Goal: Answer question/provide support: Share knowledge or assist other users

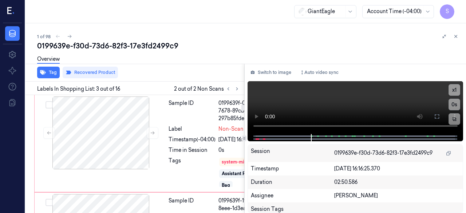
scroll to position [160, 10]
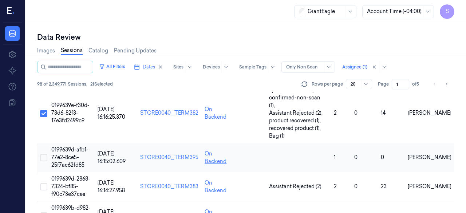
scroll to position [36, 0]
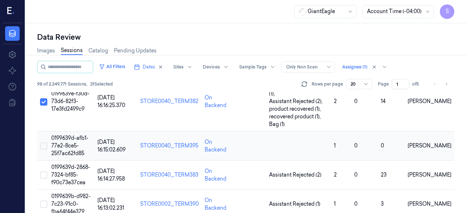
click at [46, 142] on button "Select row" at bounding box center [43, 145] width 7 height 7
click at [72, 135] on span "0199639d-afb1-77e2-8ce5-25f7ac62fd85" at bounding box center [69, 146] width 37 height 22
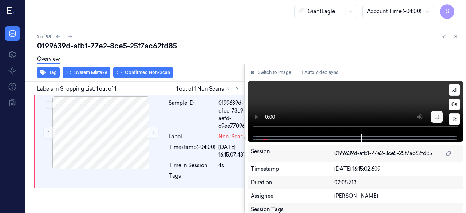
click at [438, 117] on icon at bounding box center [437, 117] width 6 height 6
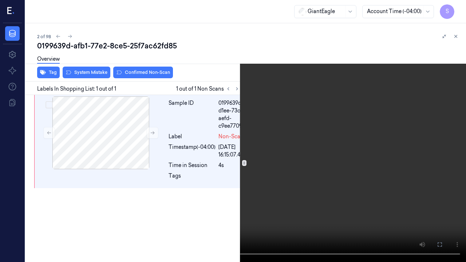
click at [0, 0] on icon at bounding box center [0, 0] width 0 height 0
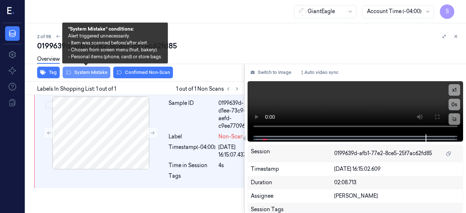
click at [92, 74] on button "System Mistake" at bounding box center [87, 73] width 48 height 12
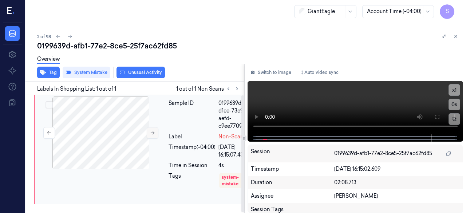
click at [155, 134] on icon at bounding box center [152, 132] width 5 height 5
click at [152, 134] on icon at bounding box center [152, 132] width 5 height 5
click at [46, 71] on button "Tag" at bounding box center [48, 73] width 23 height 12
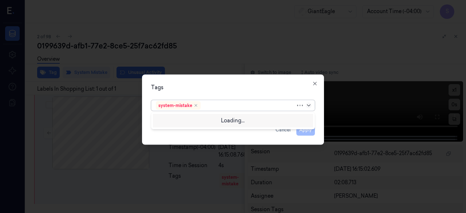
click at [309, 106] on icon at bounding box center [309, 105] width 6 height 6
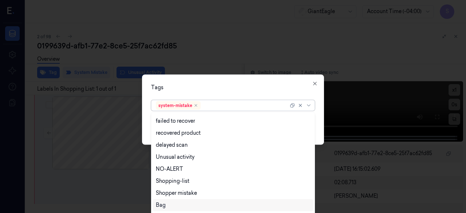
click at [186, 205] on div "Bag" at bounding box center [233, 205] width 155 height 8
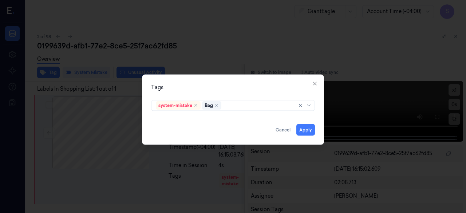
click at [319, 107] on div "system-mistake Bag" at bounding box center [232, 104] width 175 height 15
click at [305, 128] on button "Apply" at bounding box center [305, 130] width 19 height 12
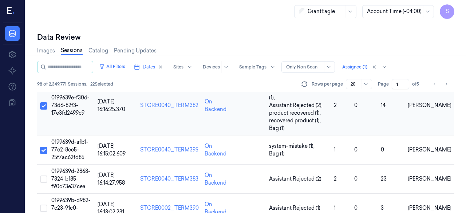
scroll to position [73, 0]
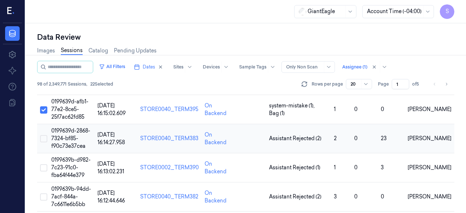
click at [42, 135] on button "Select row" at bounding box center [43, 138] width 7 height 7
click at [66, 131] on span "0199639d-2868-7324-bf85-f90c73e37cea" at bounding box center [70, 138] width 39 height 22
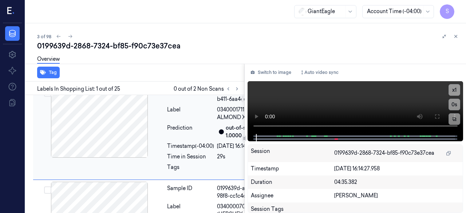
scroll to position [0, 1]
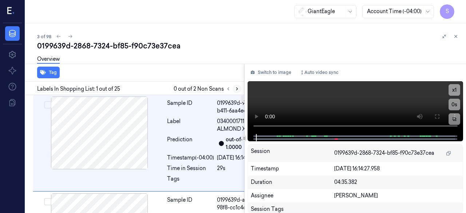
click at [237, 89] on icon at bounding box center [236, 88] width 5 height 5
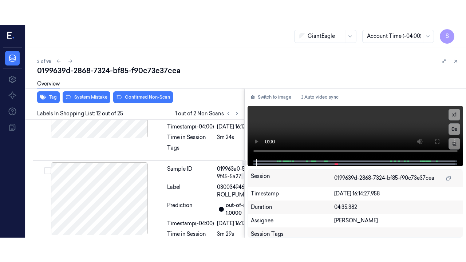
scroll to position [1550, 1]
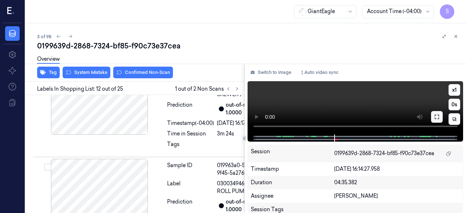
click at [436, 118] on icon at bounding box center [437, 117] width 6 height 6
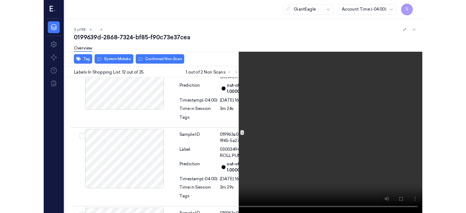
scroll to position [1526, 1]
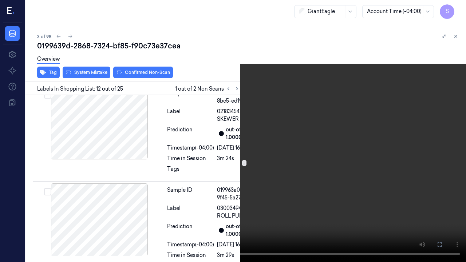
click at [0, 0] on icon at bounding box center [0, 0] width 0 height 0
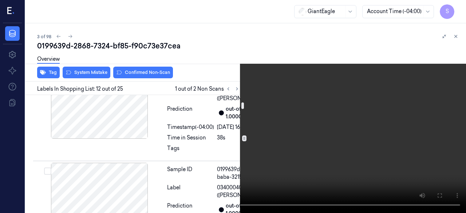
scroll to position [215, 1]
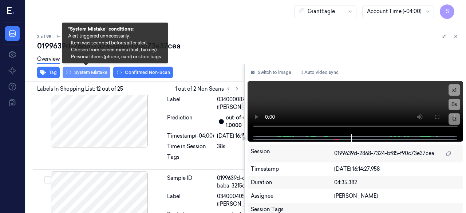
click at [92, 72] on button "System Mistake" at bounding box center [87, 73] width 48 height 12
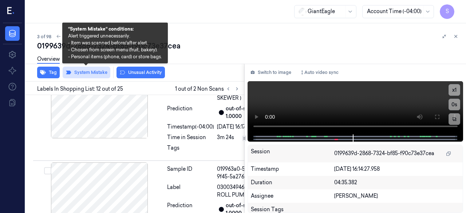
scroll to position [1552, 1]
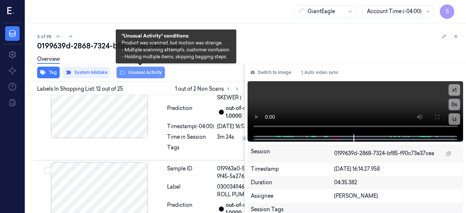
click at [137, 72] on button "Unusual Activity" at bounding box center [140, 73] width 48 height 12
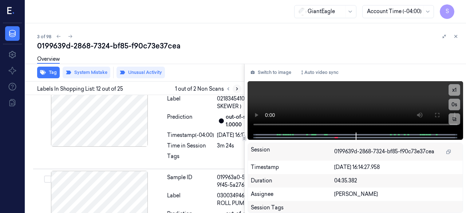
click at [237, 89] on icon at bounding box center [236, 88] width 5 height 5
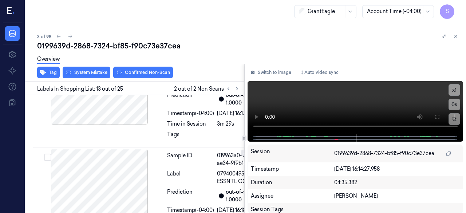
scroll to position [1707, 1]
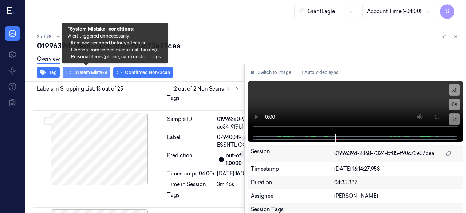
click at [92, 75] on button "System Mistake" at bounding box center [87, 73] width 48 height 12
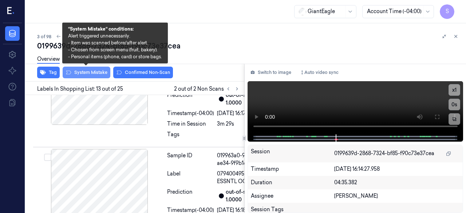
scroll to position [1672, 1]
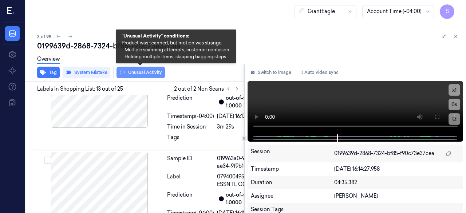
click at [148, 73] on button "Unusual Activity" at bounding box center [140, 73] width 48 height 12
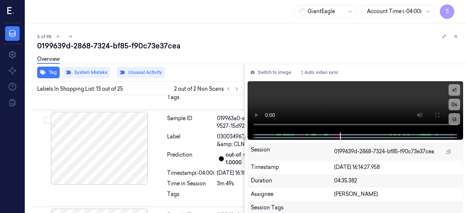
scroll to position [1854, 1]
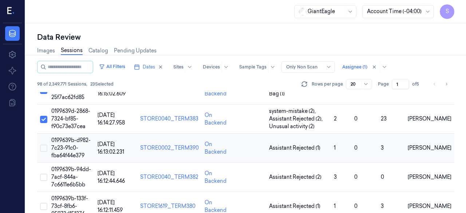
scroll to position [109, 0]
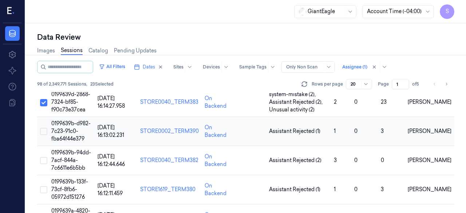
click at [46, 128] on button "Select row" at bounding box center [43, 131] width 7 height 7
click at [74, 120] on span "0199639b-d982-7c23-91c0-fba64f44e379" at bounding box center [70, 131] width 39 height 22
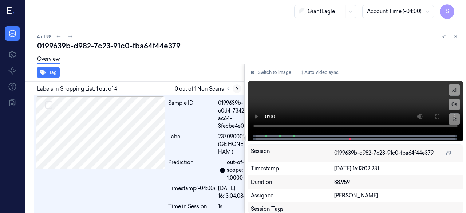
click at [235, 88] on icon at bounding box center [236, 88] width 5 height 5
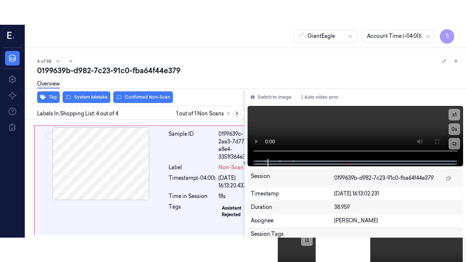
scroll to position [426, 0]
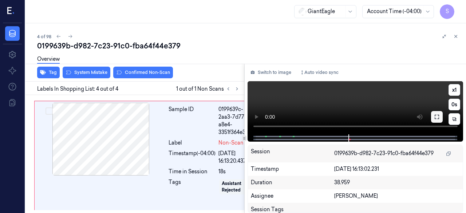
click at [440, 117] on button at bounding box center [437, 117] width 12 height 12
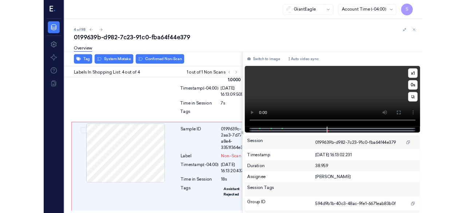
scroll to position [379, 0]
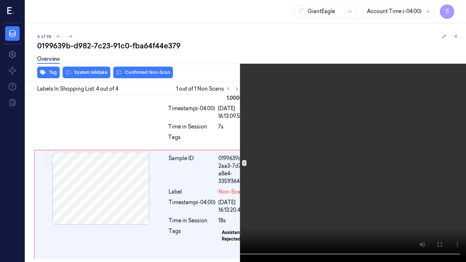
click at [0, 0] on button at bounding box center [0, 0] width 0 height 0
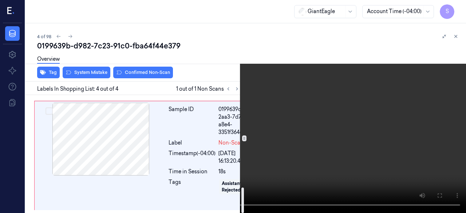
scroll to position [428, 0]
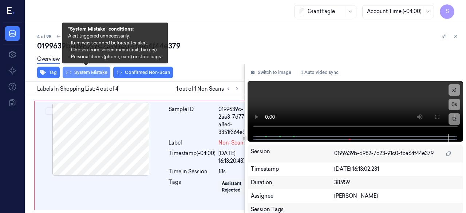
click at [99, 71] on button "System Mistake" at bounding box center [87, 73] width 48 height 12
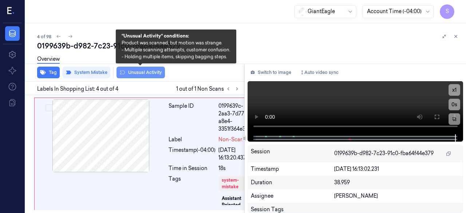
click at [138, 73] on button "Unusual Activity" at bounding box center [140, 73] width 48 height 12
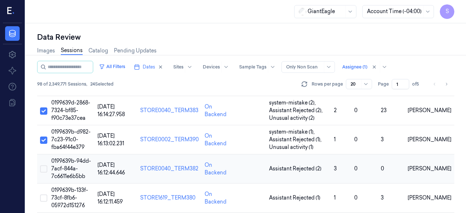
scroll to position [146, 0]
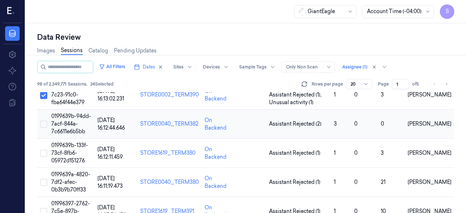
click at [45, 120] on button "Select row" at bounding box center [43, 123] width 7 height 7
click at [66, 116] on span "0199639b-94dd-7acf-844a-7c6611e6b5bb" at bounding box center [71, 124] width 40 height 22
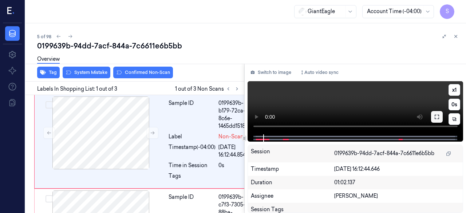
click at [439, 117] on icon at bounding box center [437, 117] width 6 height 6
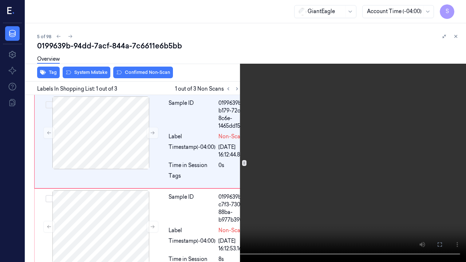
click at [0, 0] on icon at bounding box center [0, 0] width 0 height 0
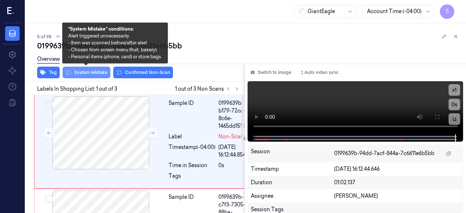
click at [88, 72] on button "System Mistake" at bounding box center [87, 73] width 48 height 12
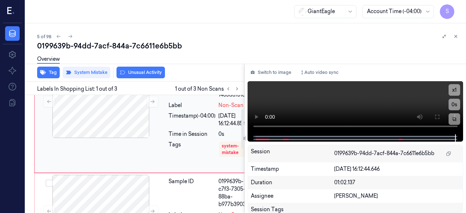
scroll to position [73, 0]
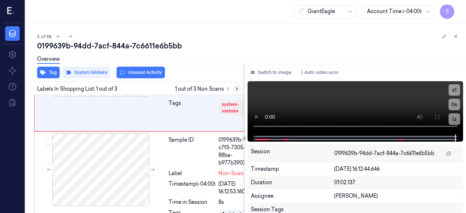
click at [235, 88] on icon at bounding box center [236, 88] width 5 height 5
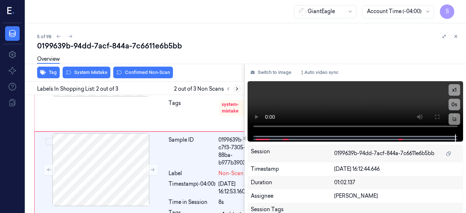
scroll to position [116, 0]
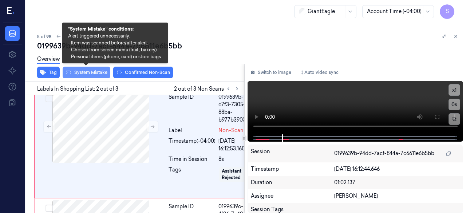
click at [89, 70] on button "System Mistake" at bounding box center [87, 73] width 48 height 12
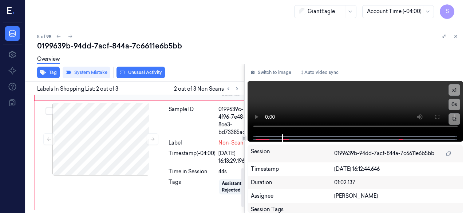
scroll to position [226, 0]
click at [130, 155] on div at bounding box center [101, 139] width 130 height 73
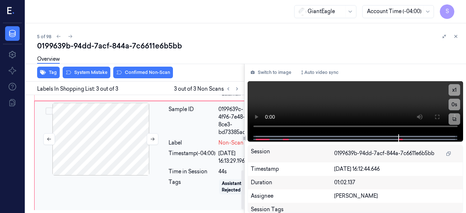
scroll to position [236, 0]
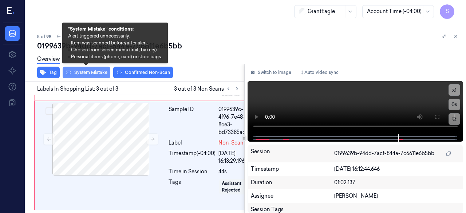
click at [85, 72] on button "System Mistake" at bounding box center [87, 73] width 48 height 12
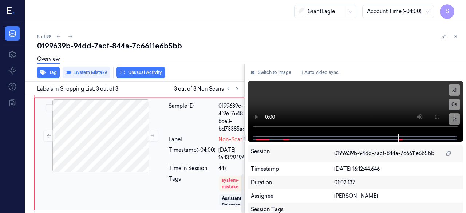
scroll to position [241, 0]
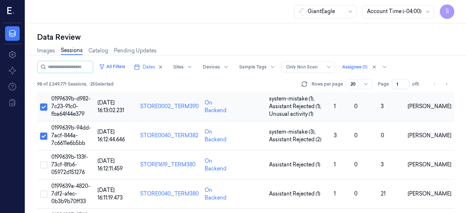
scroll to position [146, 0]
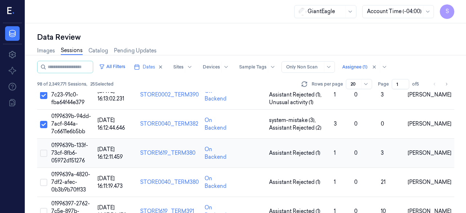
click at [46, 150] on button "Select row" at bounding box center [43, 153] width 7 height 7
click at [66, 145] on span "0199639b-133f-73cf-8fb6-05972d151276" at bounding box center [69, 153] width 37 height 22
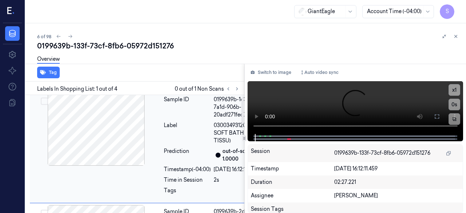
scroll to position [0, 4]
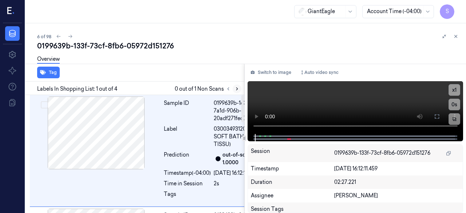
click at [237, 90] on icon at bounding box center [236, 89] width 1 height 3
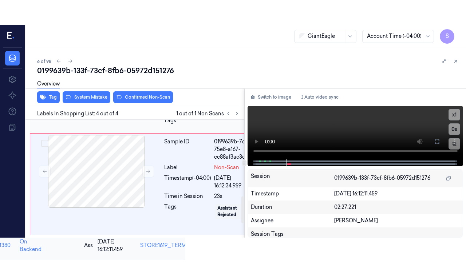
scroll to position [361, 4]
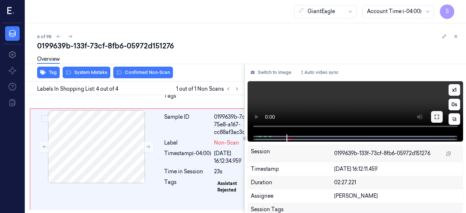
click at [439, 116] on icon at bounding box center [437, 117] width 6 height 6
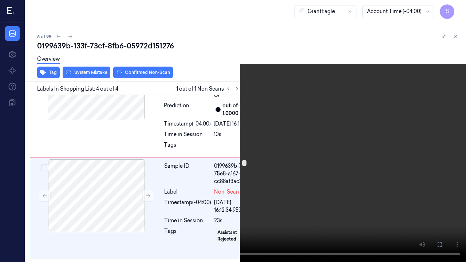
click at [0, 0] on icon at bounding box center [0, 0] width 0 height 0
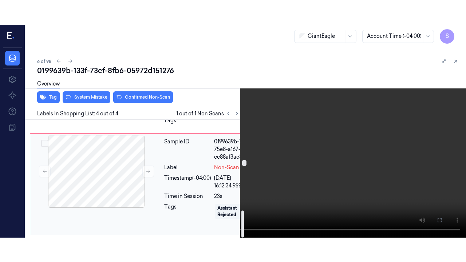
scroll to position [397, 4]
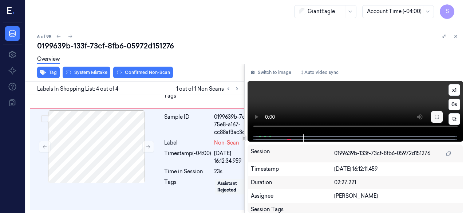
click at [435, 116] on icon at bounding box center [437, 117] width 6 height 6
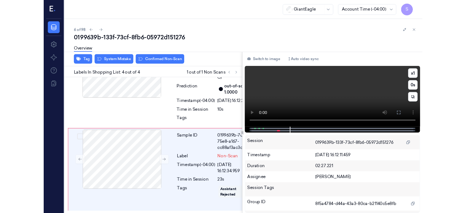
scroll to position [348, 4]
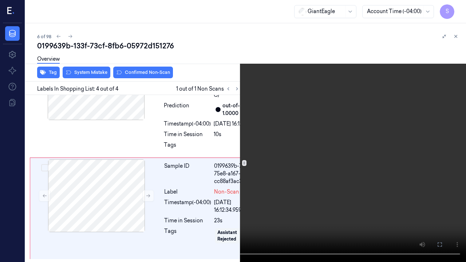
click at [0, 0] on icon at bounding box center [0, 0] width 0 height 0
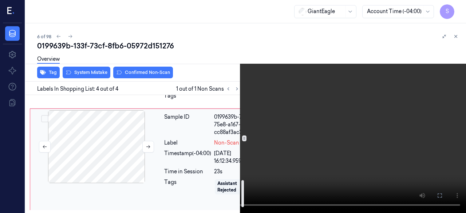
scroll to position [397, 4]
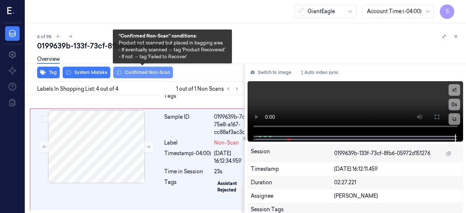
click at [140, 72] on button "Confirmed Non-Scan" at bounding box center [143, 73] width 60 height 12
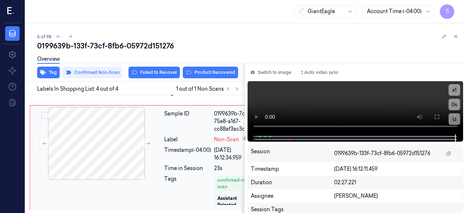
scroll to position [401, 4]
click at [146, 72] on button "Failed to Recover" at bounding box center [153, 73] width 51 height 12
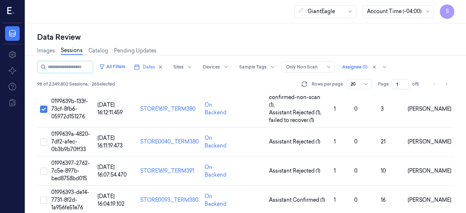
scroll to position [182, 0]
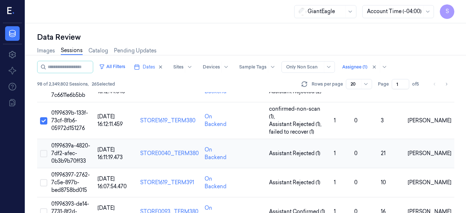
click at [44, 150] on button "Select row" at bounding box center [43, 153] width 7 height 7
click at [68, 142] on span "0199639a-4820-7df2-afec-0b3b9b70ff33" at bounding box center [70, 153] width 39 height 22
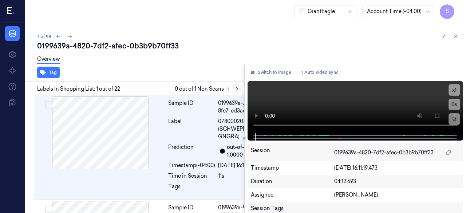
click at [236, 88] on icon at bounding box center [236, 88] width 5 height 5
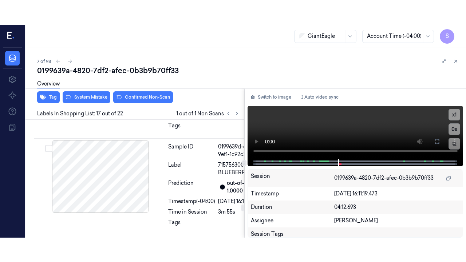
scroll to position [2272, 0]
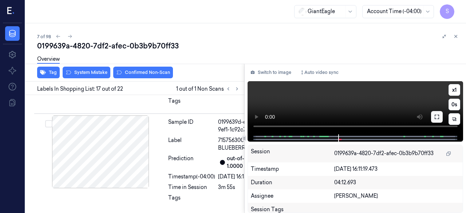
click at [435, 118] on icon at bounding box center [437, 117] width 6 height 6
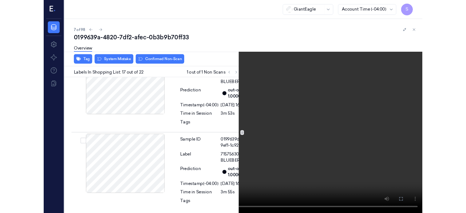
scroll to position [2284, 0]
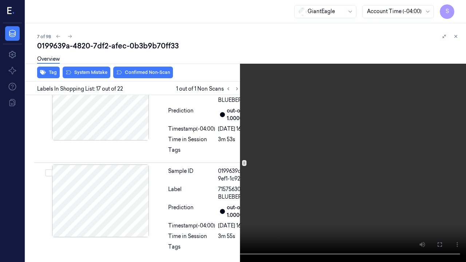
click at [0, 0] on icon at bounding box center [0, 0] width 0 height 0
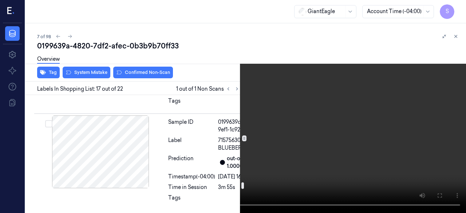
scroll to position [2357, 0]
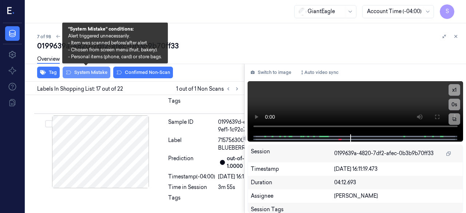
click at [90, 72] on button "System Mistake" at bounding box center [87, 73] width 48 height 12
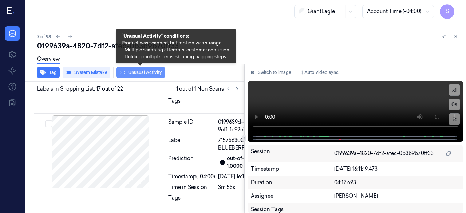
click at [146, 72] on button "Unusual Activity" at bounding box center [140, 73] width 48 height 12
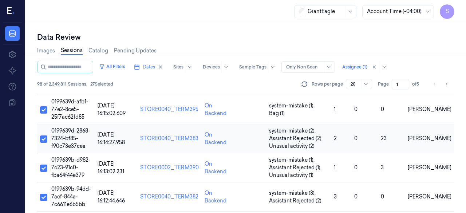
scroll to position [182, 0]
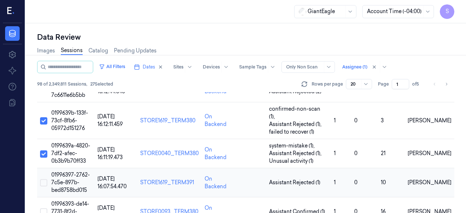
click at [45, 179] on button "Select row" at bounding box center [43, 182] width 7 height 7
click at [72, 171] on span "01996397-2762-7c5e-897b-bed8758bd015" at bounding box center [70, 182] width 39 height 22
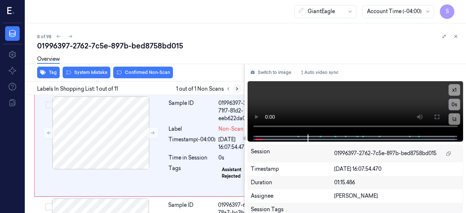
click at [235, 88] on icon at bounding box center [236, 88] width 5 height 5
click at [436, 118] on icon at bounding box center [437, 117] width 6 height 6
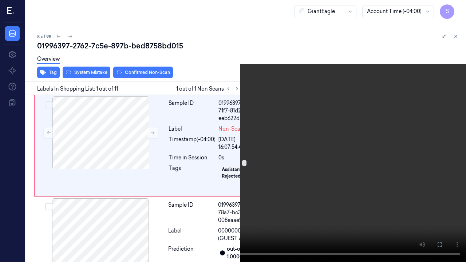
click at [0, 0] on icon at bounding box center [0, 0] width 0 height 0
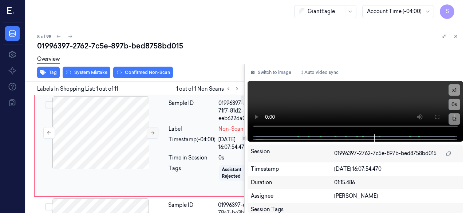
click at [154, 133] on icon at bounding box center [153, 132] width 4 height 3
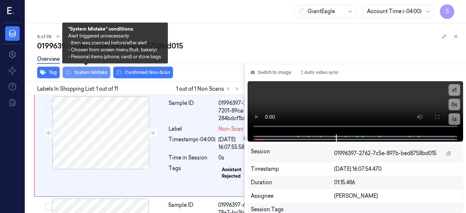
click at [92, 72] on button "System Mistake" at bounding box center [87, 73] width 48 height 12
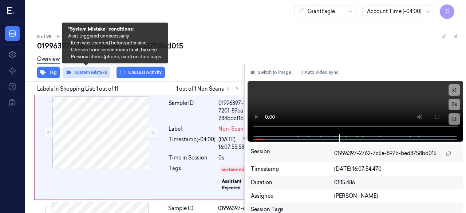
scroll to position [1, 0]
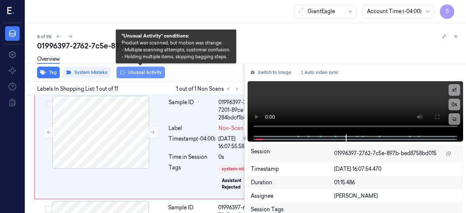
click at [148, 73] on button "Unusual Activity" at bounding box center [140, 73] width 48 height 12
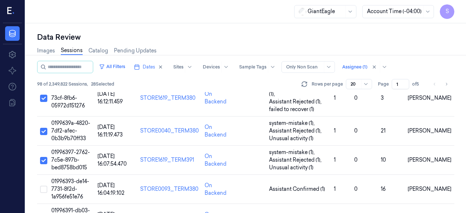
scroll to position [218, 0]
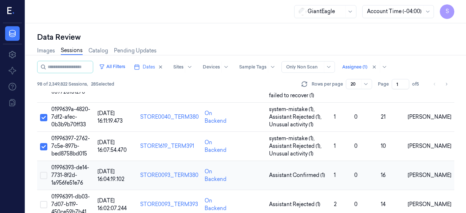
click at [44, 172] on button "Select row" at bounding box center [43, 175] width 7 height 7
click at [76, 164] on span "01996393-de14-7731-8f2d-1a956fe51e76" at bounding box center [70, 175] width 38 height 22
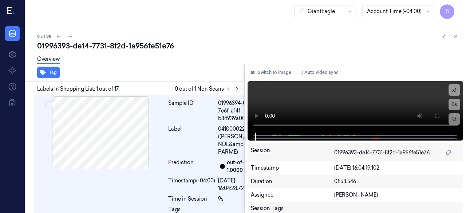
click at [235, 87] on icon at bounding box center [236, 88] width 5 height 5
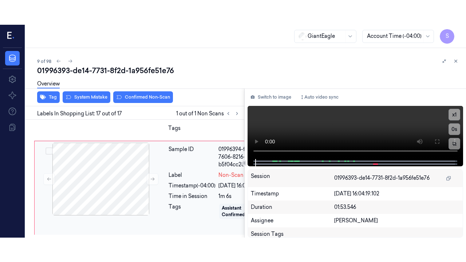
scroll to position [2346, 0]
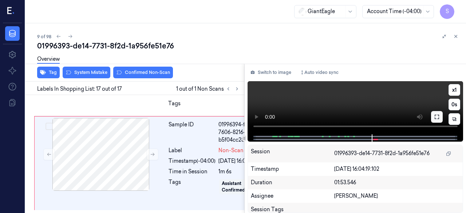
click at [433, 118] on button at bounding box center [437, 117] width 12 height 12
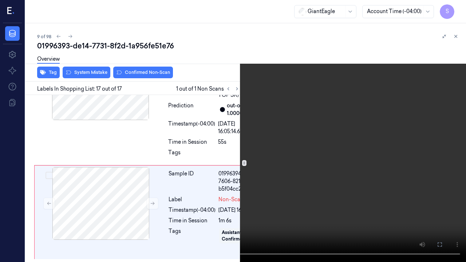
click at [0, 0] on icon at bounding box center [0, 0] width 0 height 0
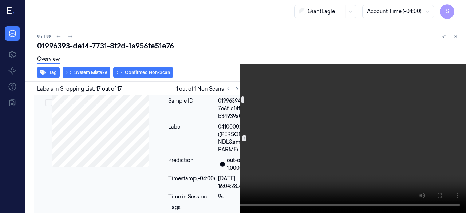
scroll to position [0, 0]
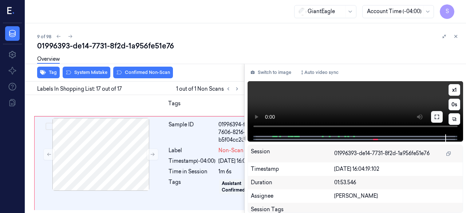
click at [437, 117] on icon at bounding box center [437, 117] width 6 height 6
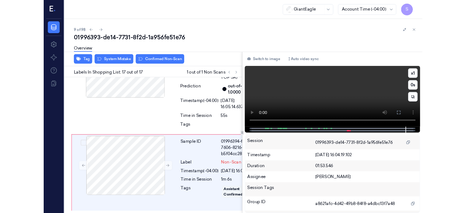
scroll to position [2299, 0]
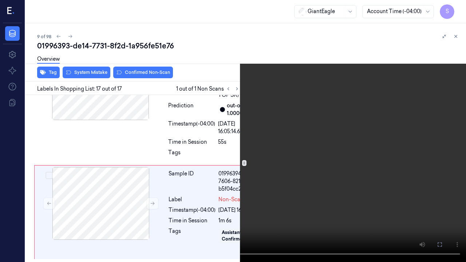
click at [0, 0] on icon at bounding box center [0, 0] width 0 height 0
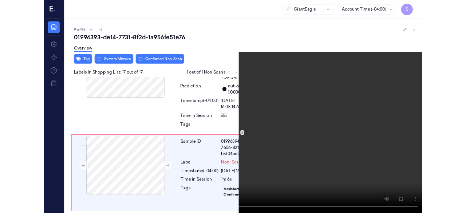
scroll to position [2346, 0]
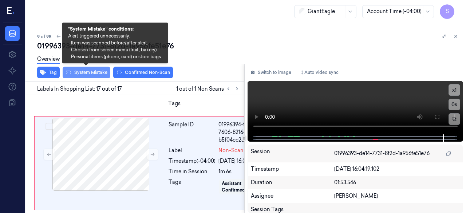
click at [89, 72] on button "System Mistake" at bounding box center [87, 73] width 48 height 12
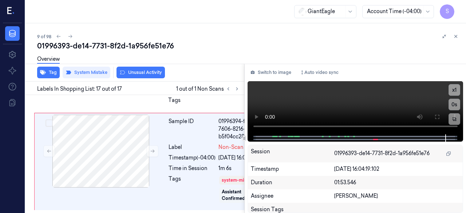
scroll to position [2348, 0]
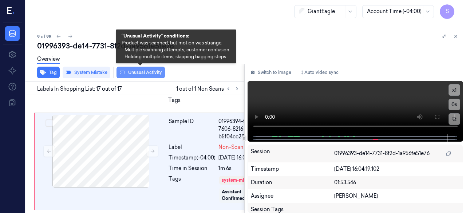
click at [136, 73] on button "Unusual Activity" at bounding box center [140, 73] width 48 height 12
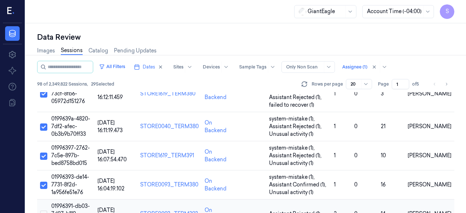
scroll to position [255, 0]
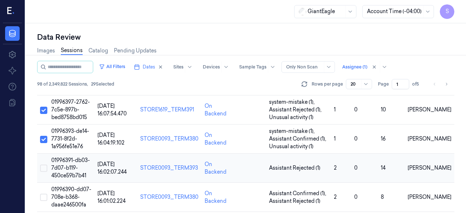
click at [43, 165] on button "Select row" at bounding box center [43, 168] width 7 height 7
click at [76, 157] on span "01996391-db03-7d07-b119-450ce59b7b41" at bounding box center [70, 168] width 39 height 22
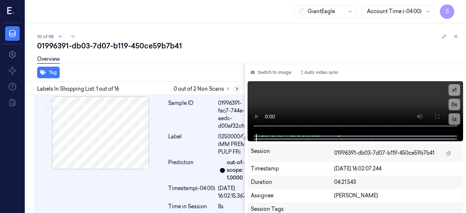
click at [237, 90] on icon at bounding box center [236, 88] width 5 height 5
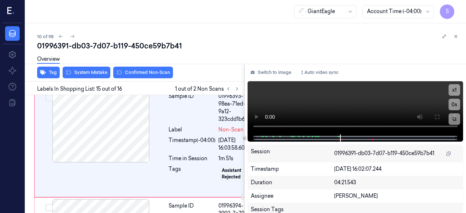
scroll to position [1945, 0]
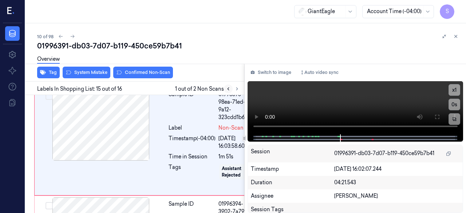
click at [229, 89] on icon at bounding box center [228, 88] width 5 height 5
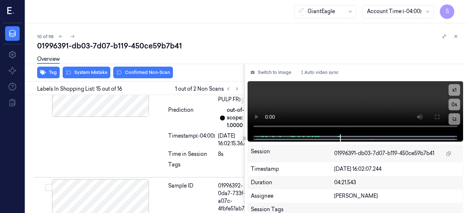
scroll to position [0, 0]
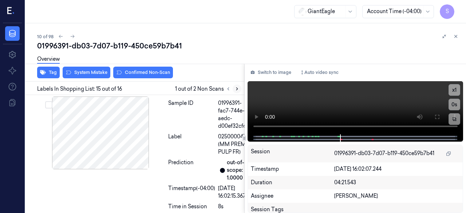
click at [235, 88] on icon at bounding box center [236, 88] width 5 height 5
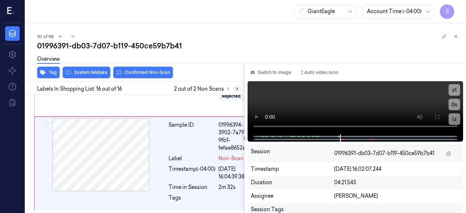
scroll to position [2157, 0]
click at [226, 88] on icon at bounding box center [228, 88] width 5 height 5
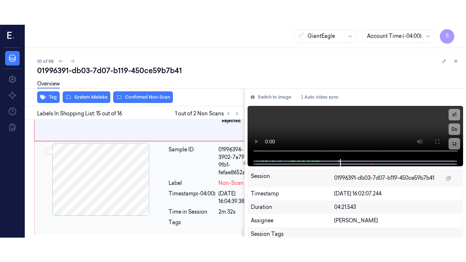
scroll to position [2054, 0]
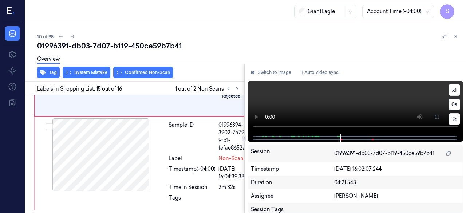
drag, startPoint x: 436, startPoint y: 116, endPoint x: 436, endPoint y: 147, distance: 31.3
click at [436, 115] on icon at bounding box center [437, 117] width 6 height 6
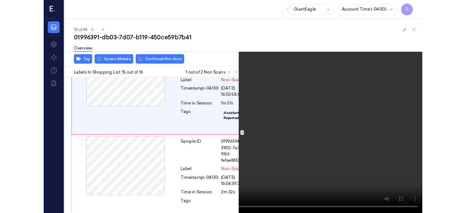
scroll to position [2029, 0]
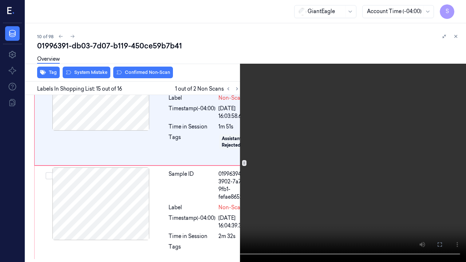
click at [0, 0] on icon at bounding box center [0, 0] width 0 height 0
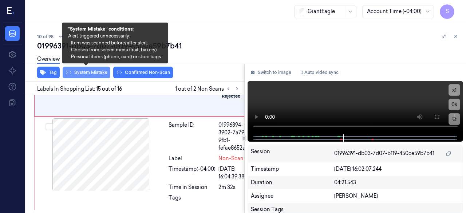
click at [92, 72] on button "System Mistake" at bounding box center [87, 73] width 48 height 12
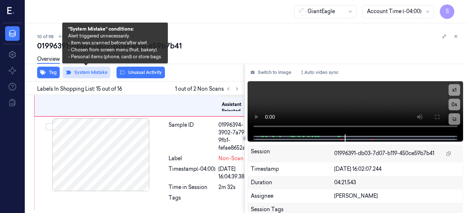
scroll to position [2056, 0]
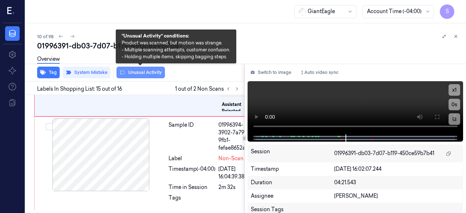
click at [134, 73] on button "Unusual Activity" at bounding box center [140, 73] width 48 height 12
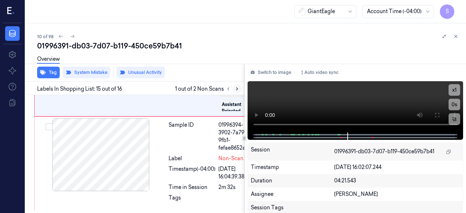
click at [237, 89] on icon at bounding box center [236, 88] width 5 height 5
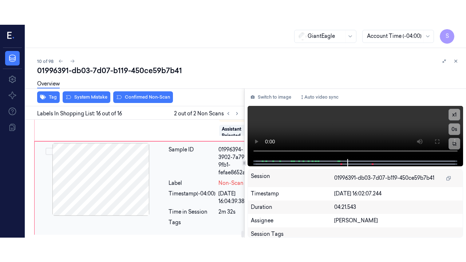
scroll to position [2160, 0]
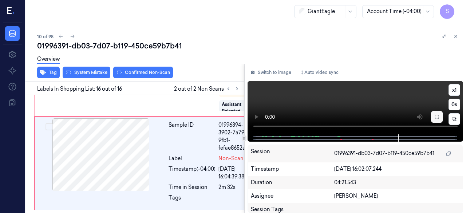
click at [437, 118] on icon at bounding box center [437, 117] width 6 height 6
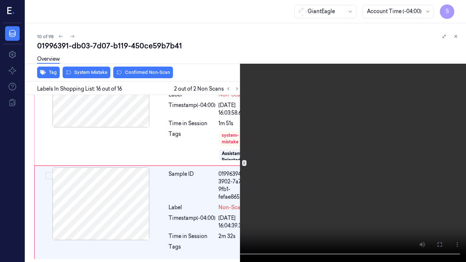
click at [0, 0] on icon at bounding box center [0, 0] width 0 height 0
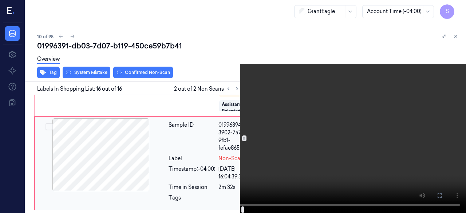
scroll to position [2160, 0]
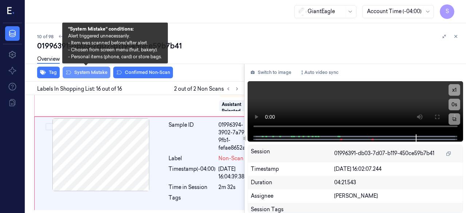
click at [92, 72] on button "System Mistake" at bounding box center [87, 73] width 48 height 12
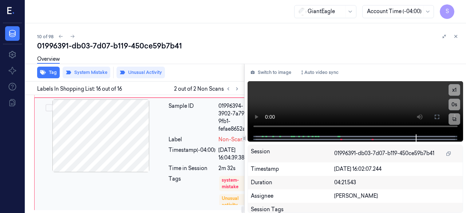
scroll to position [2179, 0]
click at [186, 12] on div "GiantEagle Account Time (-04:00) S" at bounding box center [245, 11] width 440 height 23
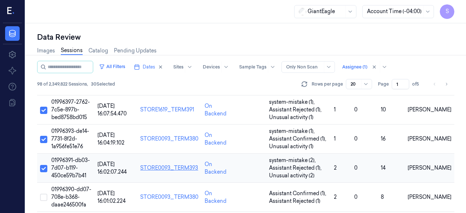
scroll to position [291, 0]
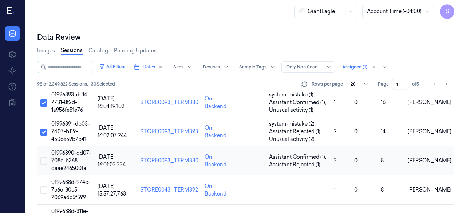
click at [44, 157] on button "Select row" at bounding box center [43, 160] width 7 height 7
click at [71, 150] on span "01996390-dd07-708e-b368-daae246500fa" at bounding box center [71, 161] width 40 height 22
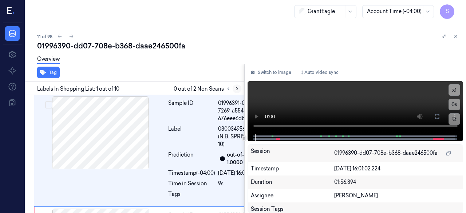
click at [236, 89] on icon at bounding box center [236, 88] width 5 height 5
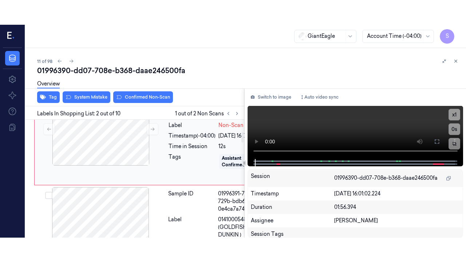
scroll to position [141, 0]
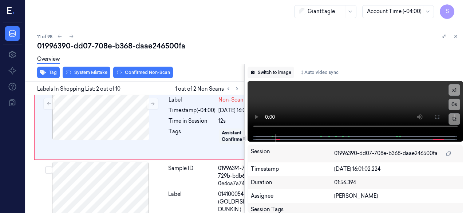
click at [275, 70] on button "Switch to image" at bounding box center [270, 73] width 47 height 12
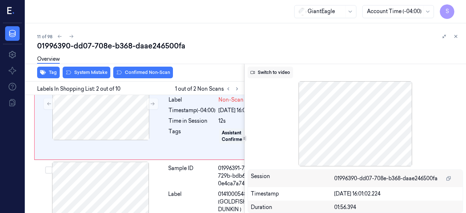
click at [271, 73] on button "Switch to video" at bounding box center [269, 73] width 45 height 12
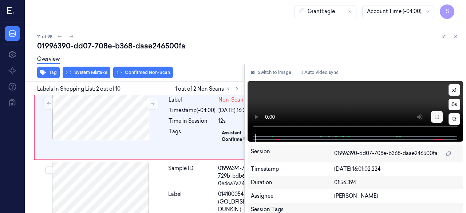
click at [434, 120] on icon at bounding box center [437, 117] width 6 height 6
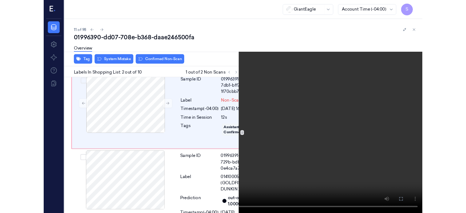
scroll to position [117, 0]
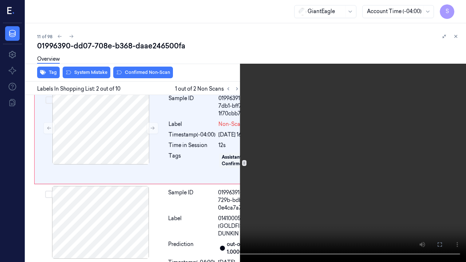
click at [0, 0] on icon at bounding box center [0, 0] width 0 height 0
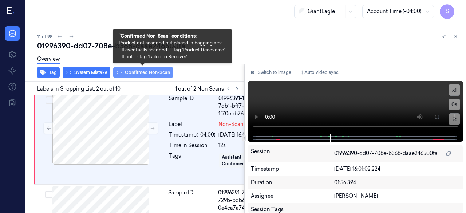
click at [129, 71] on button "Confirmed Non-Scan" at bounding box center [143, 73] width 60 height 12
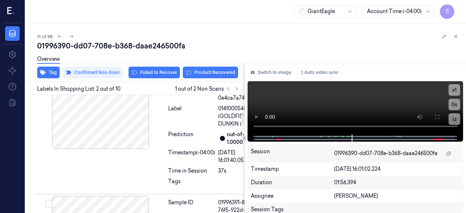
scroll to position [216, 0]
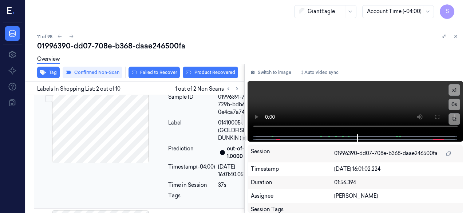
click at [113, 163] on div at bounding box center [101, 126] width 130 height 73
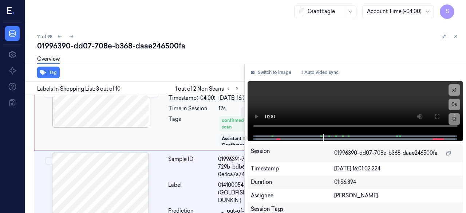
scroll to position [129, 0]
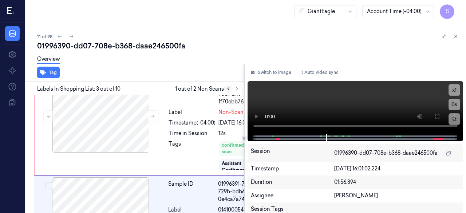
click at [227, 89] on icon at bounding box center [228, 88] width 5 height 5
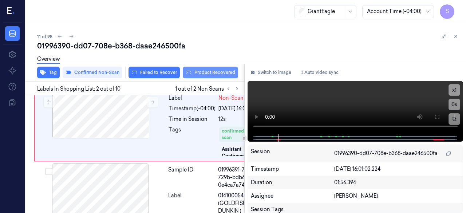
click at [211, 72] on button "Product Recovered" at bounding box center [210, 73] width 55 height 12
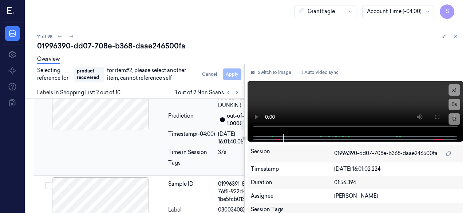
click at [133, 130] on div at bounding box center [101, 94] width 130 height 73
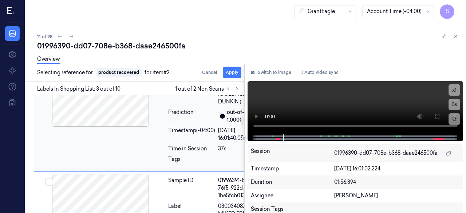
scroll to position [274, 0]
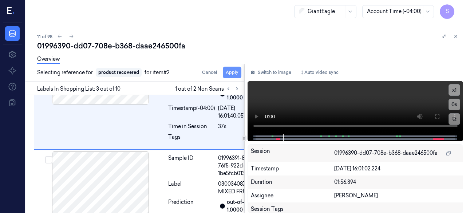
click at [234, 73] on button "Apply" at bounding box center [232, 73] width 19 height 12
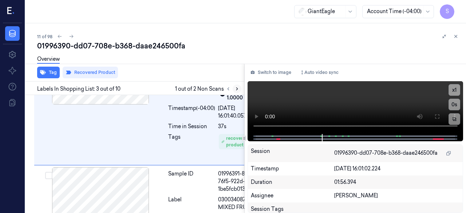
click at [237, 89] on icon at bounding box center [236, 89] width 1 height 3
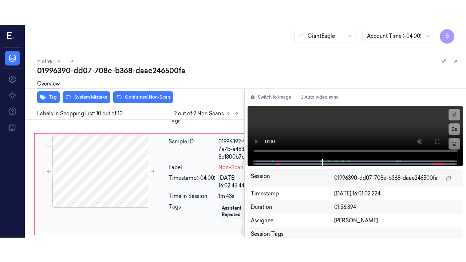
scroll to position [1243, 0]
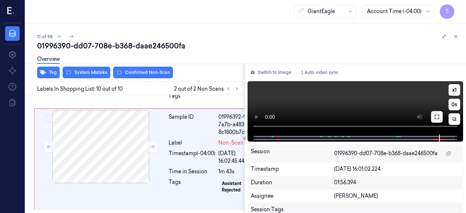
click at [436, 118] on icon at bounding box center [437, 117] width 6 height 6
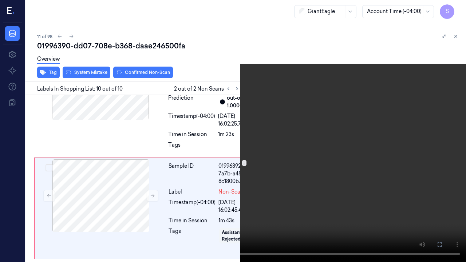
click at [0, 0] on icon at bounding box center [0, 0] width 0 height 0
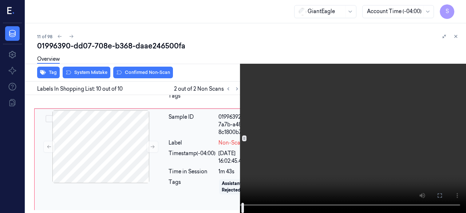
scroll to position [1245, 0]
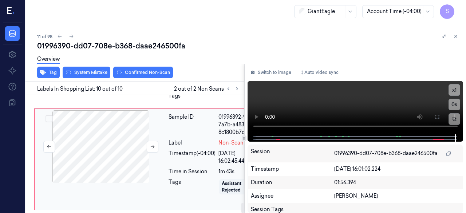
click at [132, 158] on div at bounding box center [101, 146] width 130 height 73
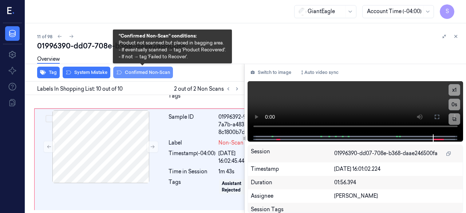
click at [143, 70] on button "Confirmed Non-Scan" at bounding box center [143, 73] width 60 height 12
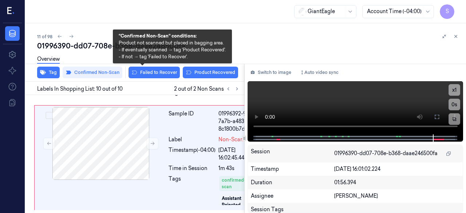
scroll to position [1245, 0]
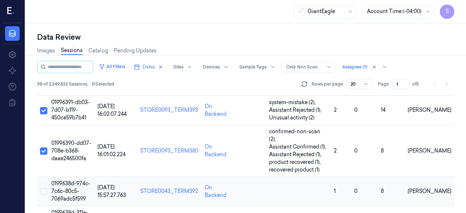
scroll to position [328, 0]
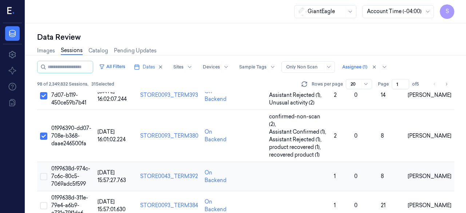
click at [43, 173] on button "Select row" at bounding box center [43, 176] width 7 height 7
click at [68, 165] on span "0199638d-974c-7c6c-80c5-7069adc5f599" at bounding box center [70, 176] width 39 height 22
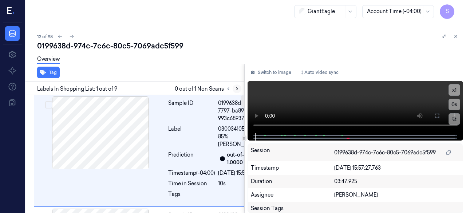
click at [235, 88] on icon at bounding box center [236, 88] width 5 height 5
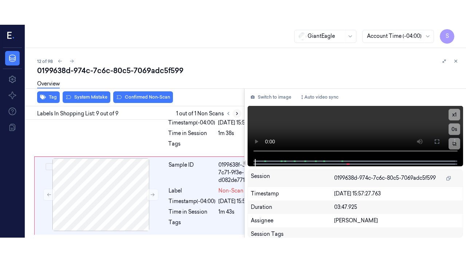
scroll to position [1132, 0]
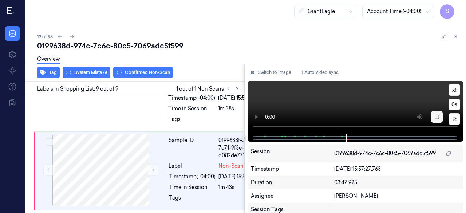
click at [437, 118] on icon at bounding box center [437, 117] width 6 height 6
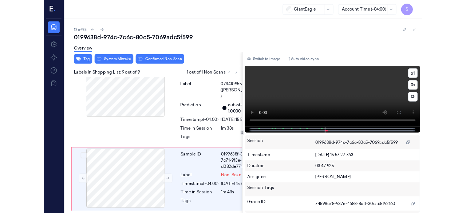
scroll to position [1083, 0]
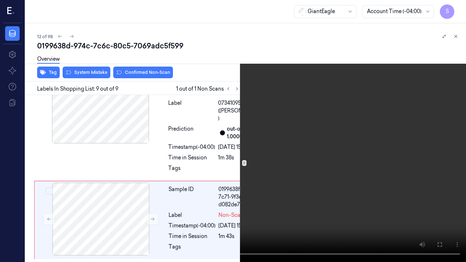
click at [0, 0] on icon at bounding box center [0, 0] width 0 height 0
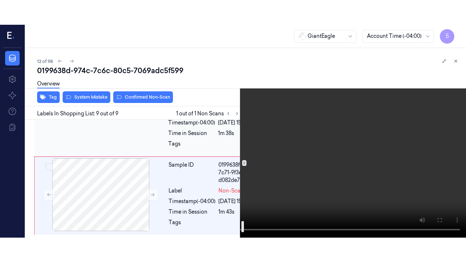
scroll to position [1132, 0]
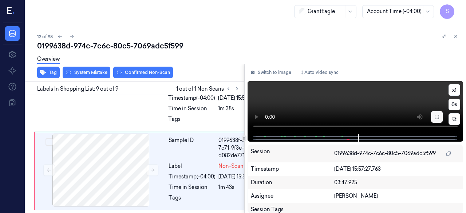
click at [435, 116] on icon at bounding box center [437, 117] width 6 height 6
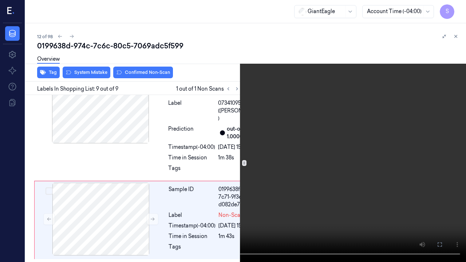
click at [0, 0] on icon at bounding box center [0, 0] width 0 height 0
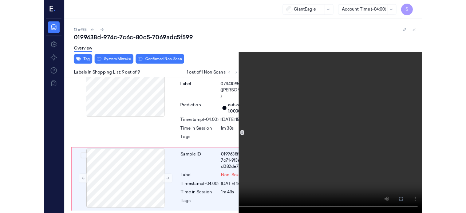
scroll to position [1132, 0]
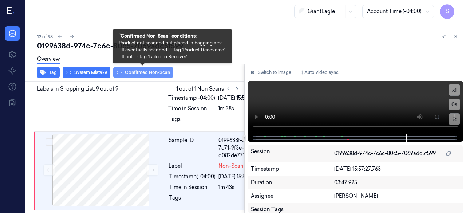
click at [145, 71] on button "Confirmed Non-Scan" at bounding box center [143, 73] width 60 height 12
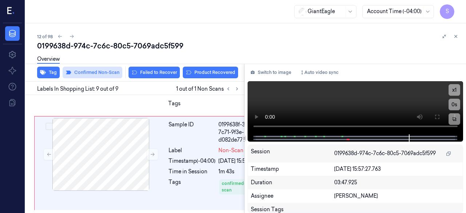
scroll to position [1146, 0]
click at [162, 72] on button "Failed to Recover" at bounding box center [153, 73] width 51 height 12
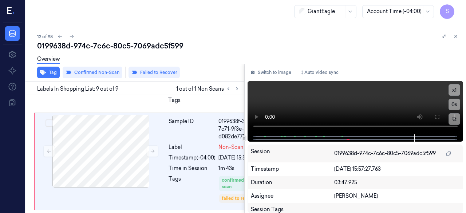
scroll to position [1148, 0]
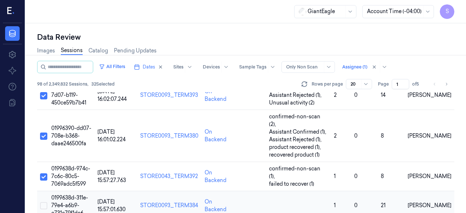
scroll to position [364, 0]
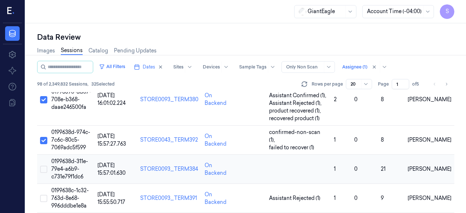
click at [43, 166] on button "Select row" at bounding box center [43, 169] width 7 height 7
click at [67, 158] on span "0199638d-311e-79e4-a6b9-c731e79f1dc6" at bounding box center [69, 169] width 37 height 22
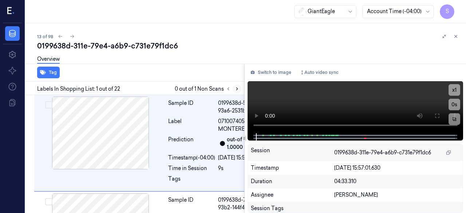
click at [239, 88] on icon at bounding box center [236, 88] width 5 height 5
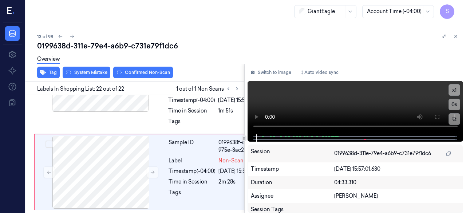
scroll to position [2992, 0]
drag, startPoint x: 266, startPoint y: 52, endPoint x: 267, endPoint y: 57, distance: 5.1
click at [269, 56] on div "0199638d-311e-79e4-a6b9-c731e79f1dc6 Overview" at bounding box center [248, 55] width 423 height 29
drag, startPoint x: 324, startPoint y: 35, endPoint x: 312, endPoint y: 41, distance: 14.2
click at [329, 65] on div "13 of 98 0199638d-311e-79e4-a6b9-c731e79f1dc6 Overview Tag System Mistake Confi…" at bounding box center [245, 118] width 440 height 190
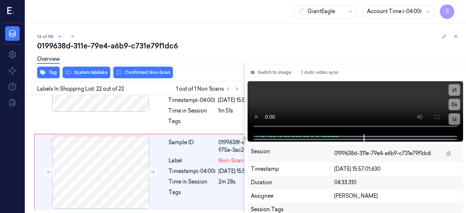
drag, startPoint x: 277, startPoint y: 32, endPoint x: 268, endPoint y: 29, distance: 9.9
click at [279, 31] on div "13 of 98 0199638d-311e-79e4-a6b9-c731e79f1dc6 Overview Tag System Mistake Confi…" at bounding box center [245, 118] width 440 height 190
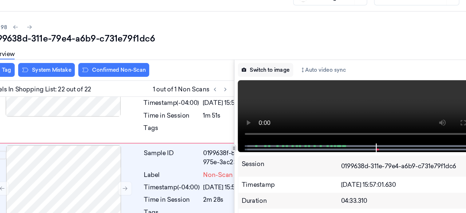
click at [279, 75] on button "Switch to image" at bounding box center [270, 73] width 47 height 12
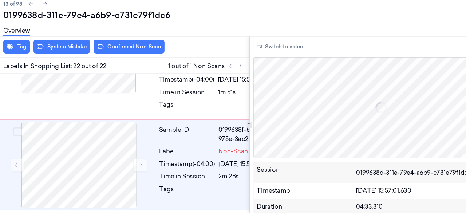
scroll to position [0, 0]
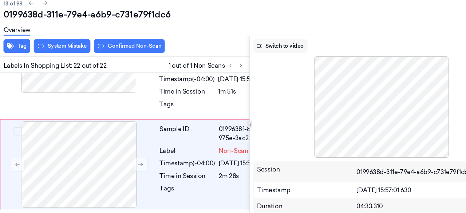
click at [262, 73] on button "Switch to video" at bounding box center [269, 73] width 45 height 12
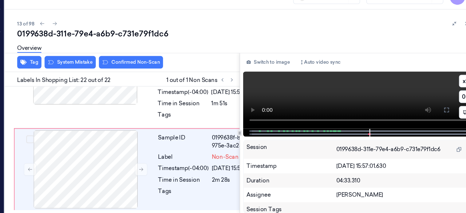
drag, startPoint x: 435, startPoint y: 116, endPoint x: 406, endPoint y: 160, distance: 52.7
click at [441, 116] on button at bounding box center [437, 117] width 12 height 12
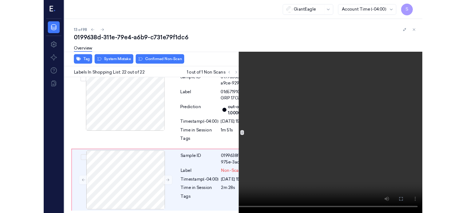
scroll to position [2943, 0]
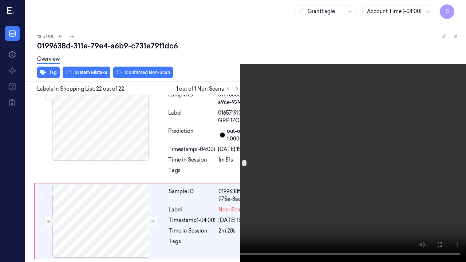
drag, startPoint x: 259, startPoint y: 228, endPoint x: 268, endPoint y: 231, distance: 9.7
click at [274, 213] on video at bounding box center [233, 131] width 466 height 262
click at [66, 118] on video at bounding box center [233, 131] width 466 height 262
click at [66, 37] on video at bounding box center [233, 131] width 466 height 262
click at [0, 0] on icon at bounding box center [0, 0] width 0 height 0
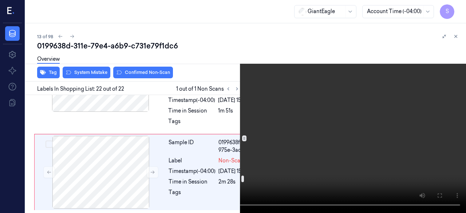
scroll to position [2160, 0]
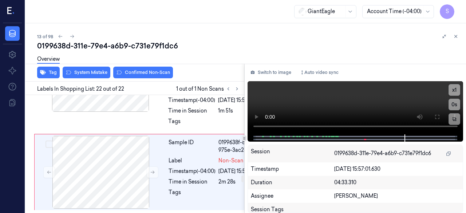
drag, startPoint x: 203, startPoint y: 135, endPoint x: 233, endPoint y: 144, distance: 31.3
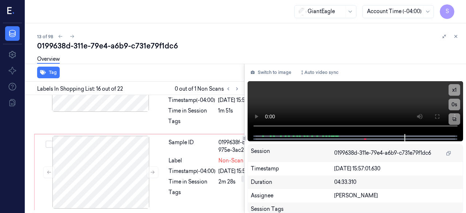
scroll to position [2163, 0]
copy span "(CHEEZ-IT LARGE ORI)"
click at [435, 118] on icon at bounding box center [437, 116] width 4 height 4
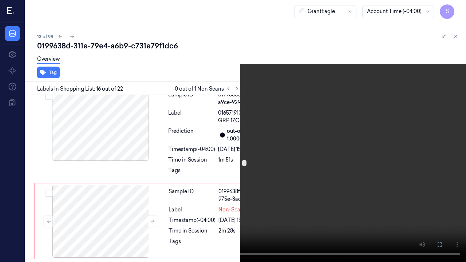
click at [0, 0] on icon at bounding box center [0, 0] width 0 height 0
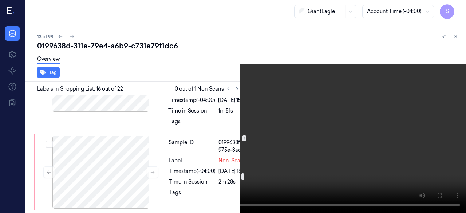
scroll to position [2054, 0]
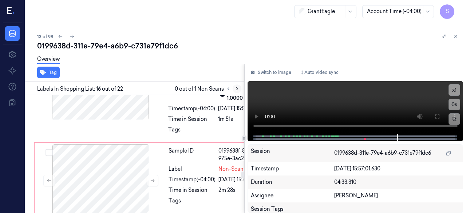
click at [234, 89] on icon at bounding box center [236, 88] width 5 height 5
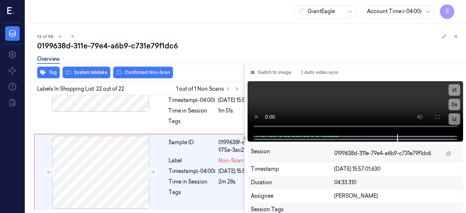
scroll to position [2992, 0]
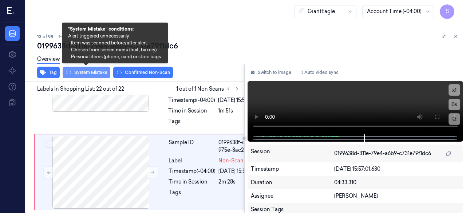
click at [82, 71] on button "System Mistake" at bounding box center [87, 73] width 48 height 12
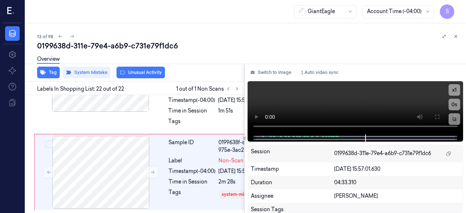
scroll to position [3005, 0]
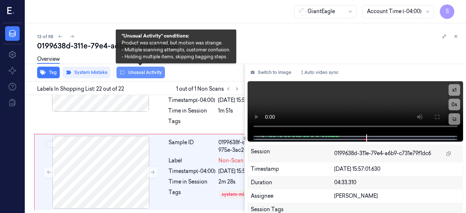
click at [132, 72] on button "Unusual Activity" at bounding box center [140, 73] width 48 height 12
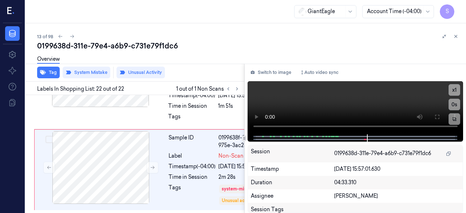
scroll to position [3007, 0]
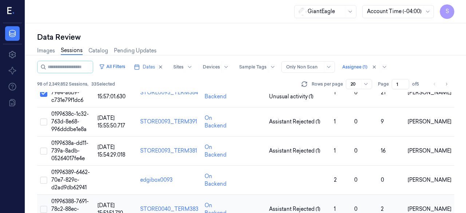
scroll to position [400, 0]
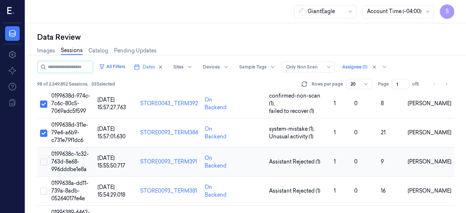
click at [41, 158] on button "Select row" at bounding box center [43, 161] width 7 height 7
click at [63, 151] on span "0199638c-1c32-763d-8e68-996dddbe1e8a" at bounding box center [69, 162] width 37 height 22
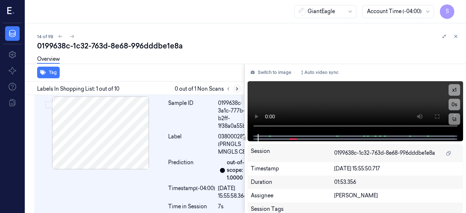
click at [235, 88] on icon at bounding box center [236, 88] width 5 height 5
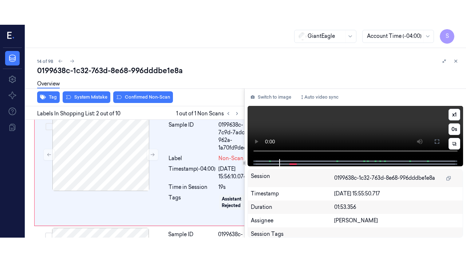
scroll to position [141, 0]
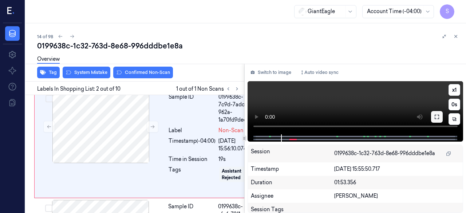
click at [435, 118] on icon at bounding box center [437, 117] width 4 height 4
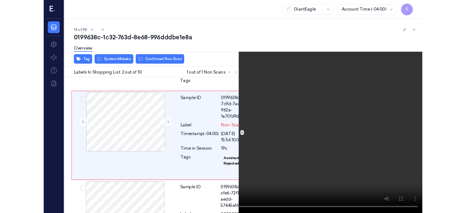
scroll to position [117, 0]
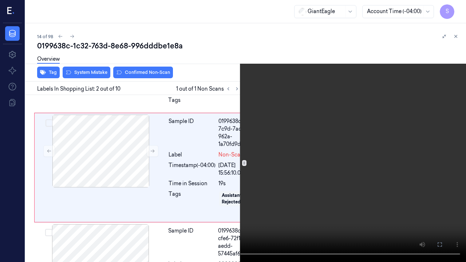
click at [0, 0] on icon at bounding box center [0, 0] width 0 height 0
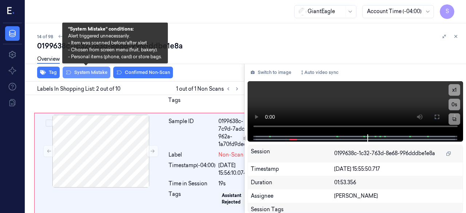
click at [93, 71] on button "System Mistake" at bounding box center [87, 73] width 48 height 12
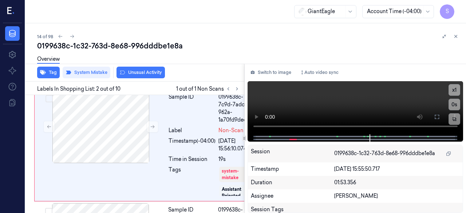
scroll to position [143, 0]
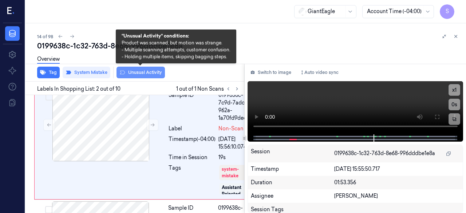
click at [134, 72] on button "Unusual Activity" at bounding box center [140, 73] width 48 height 12
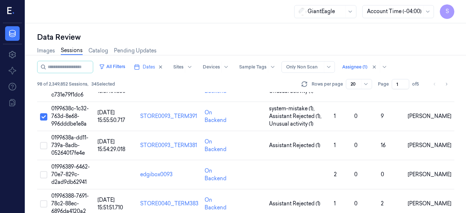
scroll to position [445, 0]
click at [42, 142] on button "Select row" at bounding box center [43, 145] width 7 height 7
click at [79, 135] on span "0199638a-dd11-739a-8adb-05264017fe4e" at bounding box center [69, 146] width 37 height 22
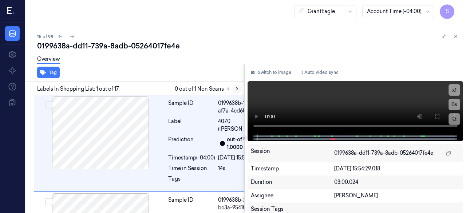
click at [236, 89] on icon at bounding box center [236, 88] width 5 height 5
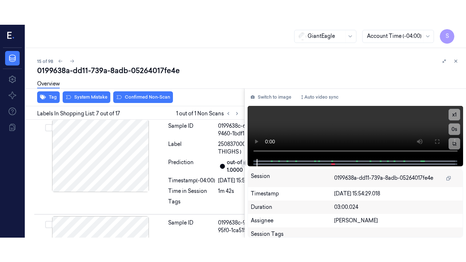
scroll to position [869, 0]
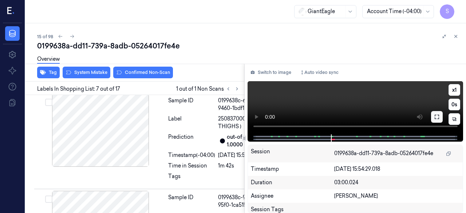
click at [435, 118] on icon at bounding box center [437, 117] width 6 height 6
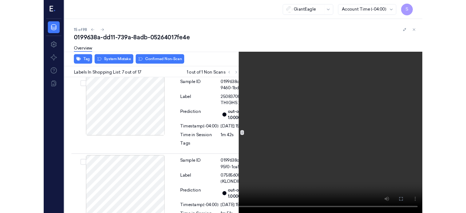
scroll to position [844, 0]
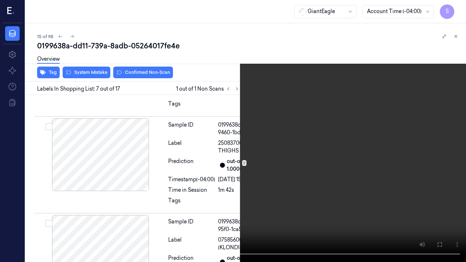
click at [0, 0] on icon at bounding box center [0, 0] width 0 height 0
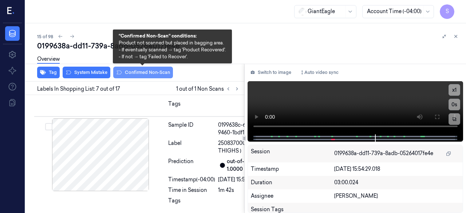
click at [149, 73] on button "Confirmed Non-Scan" at bounding box center [143, 73] width 60 height 12
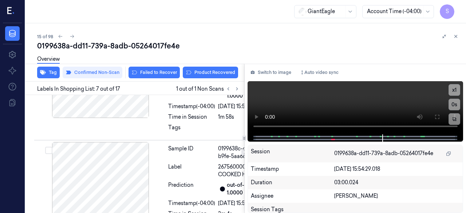
scroll to position [1125, 0]
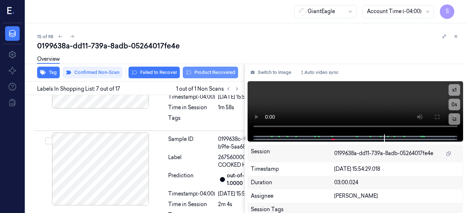
click at [208, 73] on button "Product Recovered" at bounding box center [210, 73] width 55 height 12
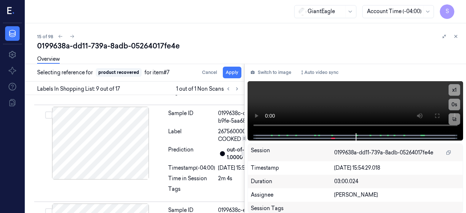
scroll to position [1152, 0]
click at [234, 74] on button "Apply" at bounding box center [232, 73] width 19 height 12
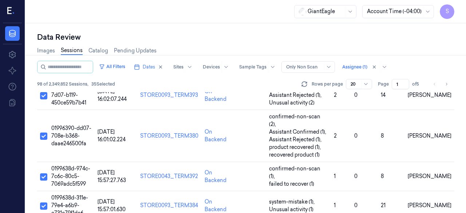
scroll to position [473, 0]
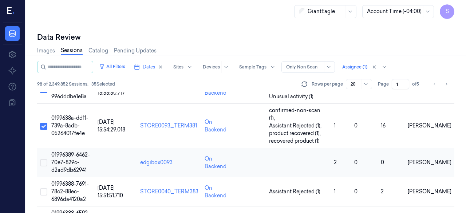
click at [43, 159] on button "Select row" at bounding box center [43, 162] width 7 height 7
click at [72, 151] on span "01996389-6462-70e7-829c-d2ad9db62941" at bounding box center [70, 162] width 39 height 22
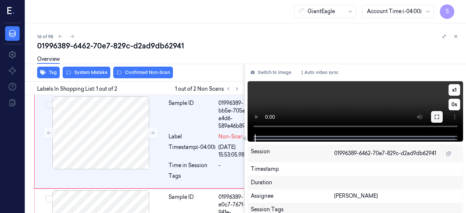
click at [437, 116] on icon at bounding box center [437, 117] width 6 height 6
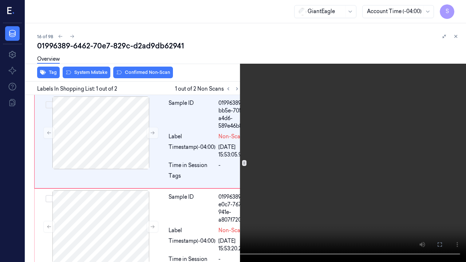
click at [0, 0] on button at bounding box center [0, 0] width 0 height 0
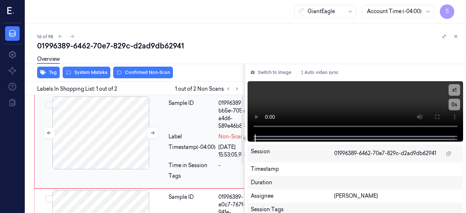
click at [114, 134] on div at bounding box center [101, 132] width 130 height 73
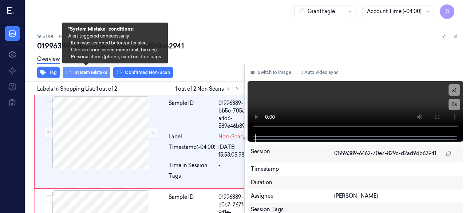
click at [91, 71] on button "System Mistake" at bounding box center [87, 73] width 48 height 12
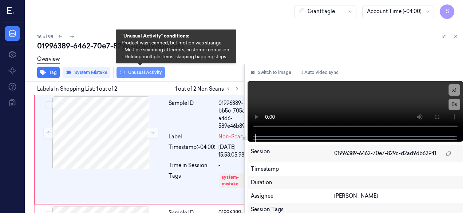
click at [141, 74] on button "Unusual Activity" at bounding box center [140, 73] width 48 height 12
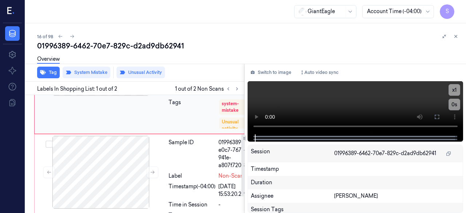
scroll to position [106, 0]
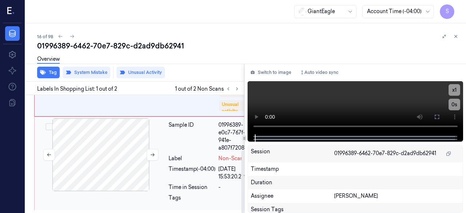
click at [123, 157] on div at bounding box center [101, 154] width 130 height 73
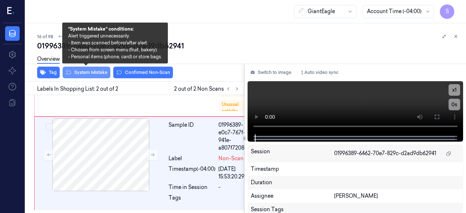
click at [95, 74] on button "System Mistake" at bounding box center [87, 73] width 48 height 12
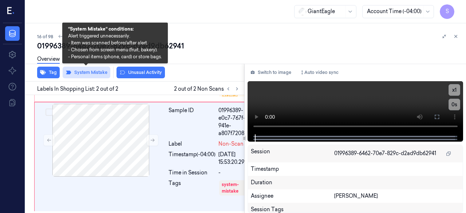
scroll to position [119, 0]
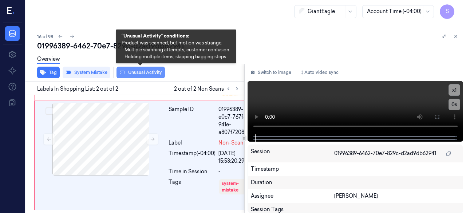
click at [144, 72] on button "Unusual Activity" at bounding box center [140, 73] width 48 height 12
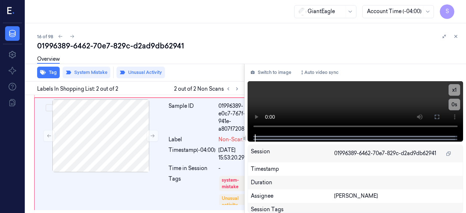
scroll to position [121, 0]
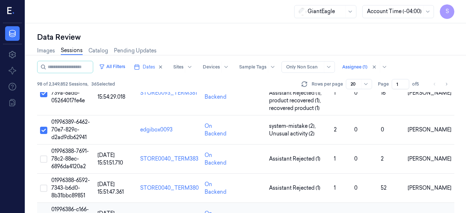
scroll to position [490, 0]
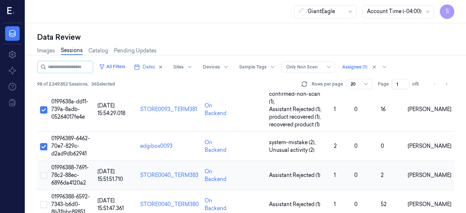
click at [43, 172] on button "Select row" at bounding box center [43, 175] width 7 height 7
click at [74, 164] on span "01996388-7691-78c2-88ec-6896da4120a2" at bounding box center [69, 175] width 37 height 22
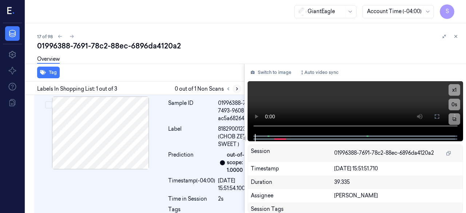
click at [238, 89] on icon at bounding box center [236, 88] width 5 height 5
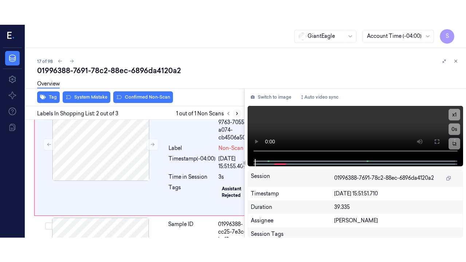
scroll to position [141, 0]
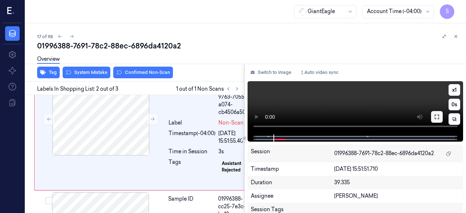
click at [437, 118] on icon at bounding box center [437, 117] width 6 height 6
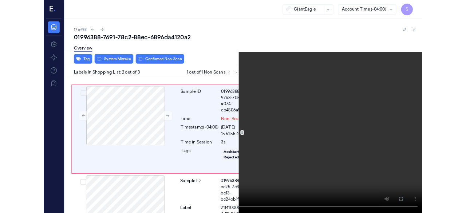
scroll to position [117, 0]
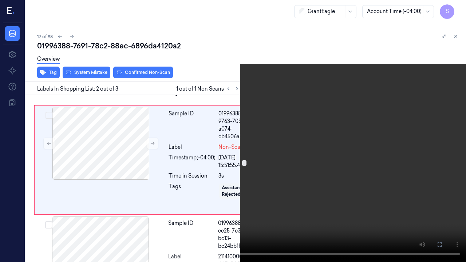
click at [0, 0] on icon at bounding box center [0, 0] width 0 height 0
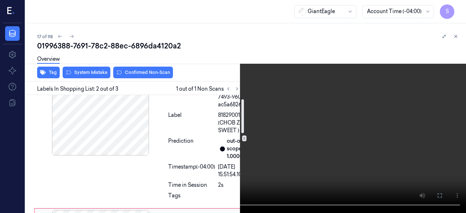
scroll to position [0, 0]
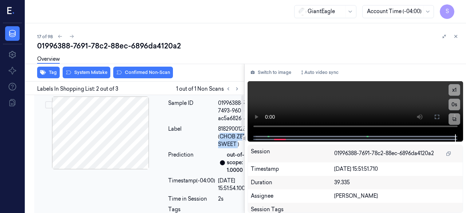
drag, startPoint x: 206, startPoint y: 145, endPoint x: 226, endPoint y: 152, distance: 20.6
click at [226, 148] on span "81829001235 (CHOB ZERO SWEET )" at bounding box center [236, 136] width 37 height 23
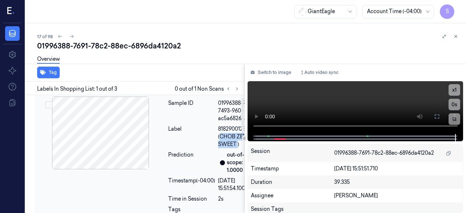
scroll to position [12, 0]
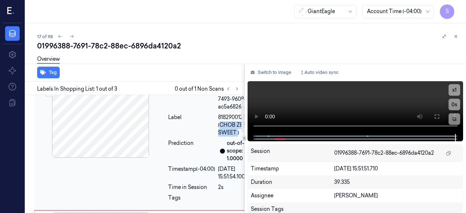
copy span "CHOB ZERO SWEET"
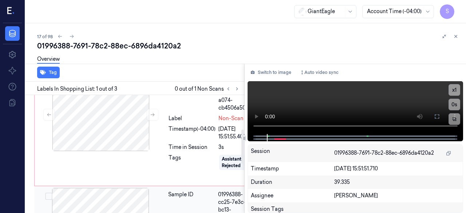
scroll to position [109, 0]
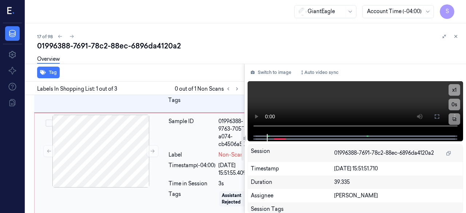
click at [174, 148] on div "Sample ID" at bounding box center [192, 133] width 47 height 31
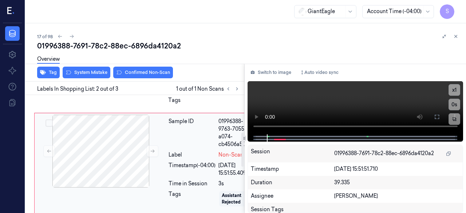
scroll to position [141, 0]
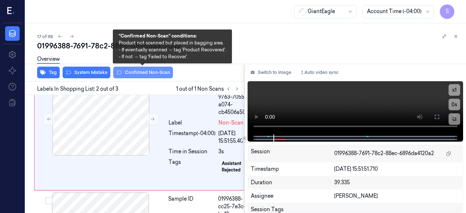
click at [134, 72] on button "Confirmed Non-Scan" at bounding box center [143, 73] width 60 height 12
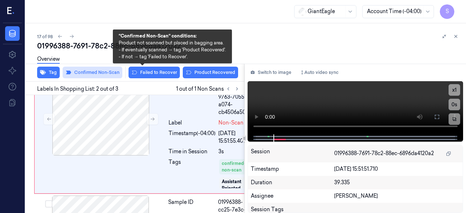
scroll to position [143, 0]
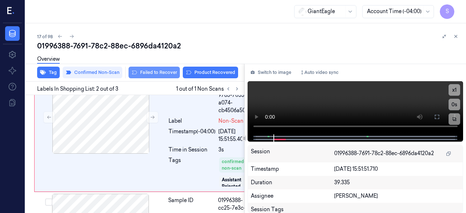
click at [153, 72] on button "Failed to Recover" at bounding box center [153, 73] width 51 height 12
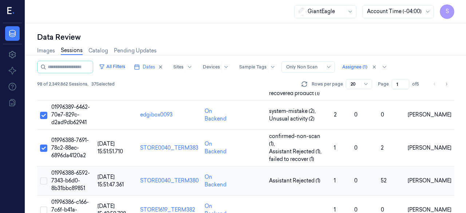
scroll to position [526, 0]
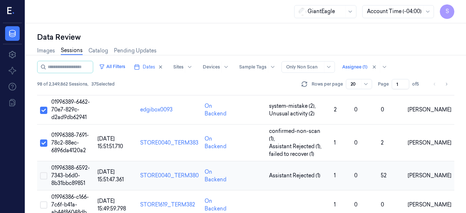
click at [43, 172] on button "Select row" at bounding box center [43, 175] width 7 height 7
click at [68, 165] on span "01996388-6592-7343-b6d0-8b31bbc89851" at bounding box center [70, 176] width 39 height 22
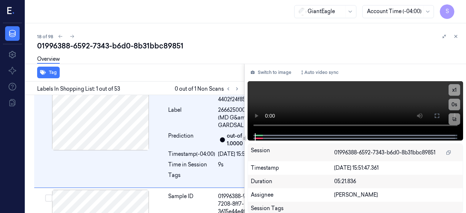
scroll to position [20, 0]
click at [237, 88] on icon at bounding box center [236, 89] width 1 height 3
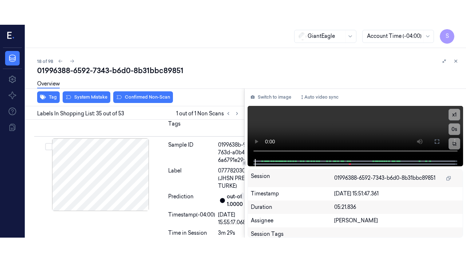
scroll to position [4956, 0]
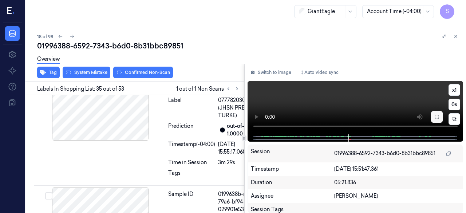
click at [436, 118] on icon at bounding box center [437, 117] width 6 height 6
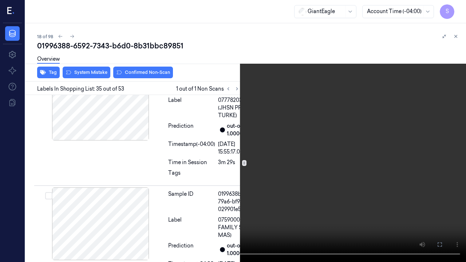
click at [0, 0] on icon at bounding box center [0, 0] width 0 height 0
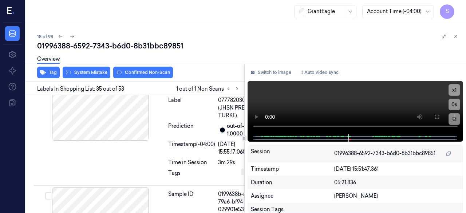
click at [432, 117] on button at bounding box center [437, 117] width 12 height 12
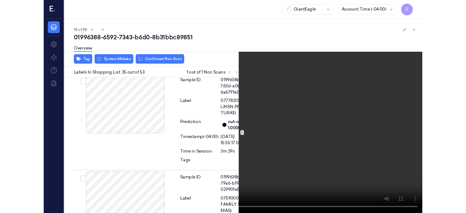
scroll to position [4932, 0]
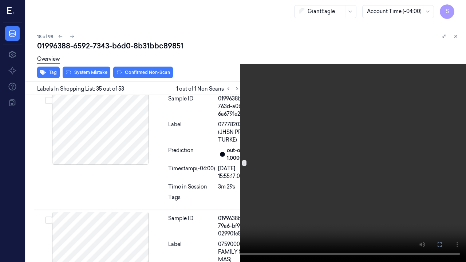
click at [0, 0] on button at bounding box center [0, 0] width 0 height 0
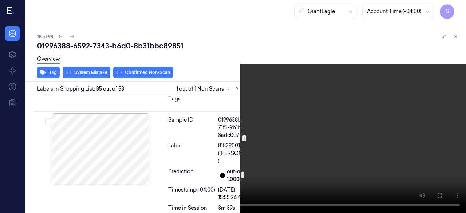
scroll to position [5186, 0]
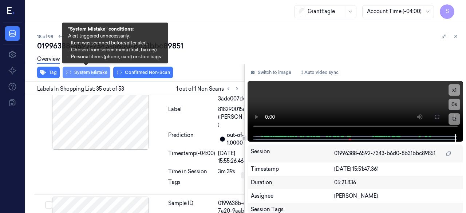
click at [91, 73] on button "System Mistake" at bounding box center [87, 73] width 48 height 12
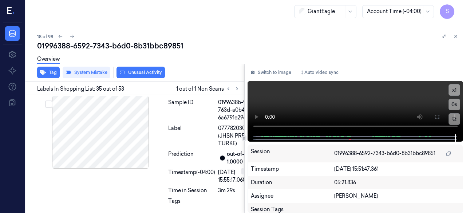
scroll to position [4921, 0]
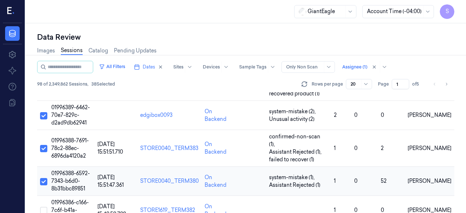
scroll to position [526, 0]
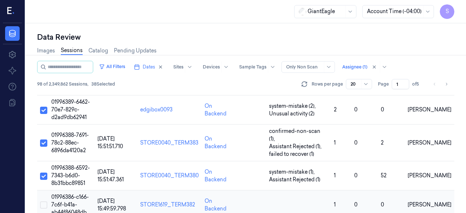
click at [43, 201] on button "Select row" at bounding box center [43, 204] width 7 height 7
click at [66, 194] on span "01996386-c166-7c6f-b41a-ab44f86048db" at bounding box center [69, 205] width 37 height 22
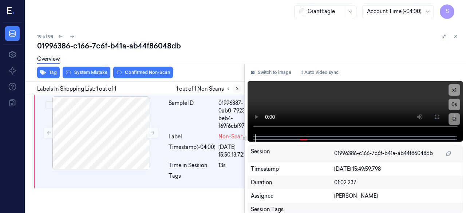
click at [236, 88] on icon at bounding box center [236, 88] width 5 height 5
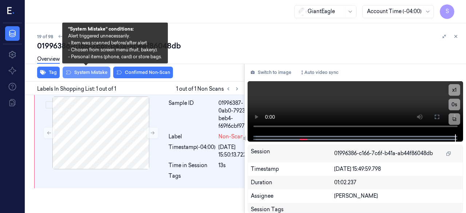
click at [90, 75] on button "System Mistake" at bounding box center [87, 73] width 48 height 12
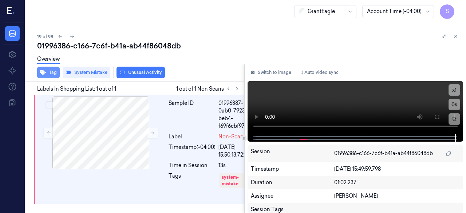
click at [53, 72] on button "Tag" at bounding box center [48, 73] width 23 height 12
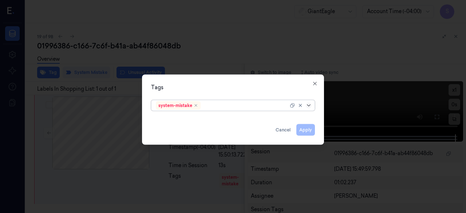
click at [309, 105] on icon at bounding box center [309, 105] width 6 height 6
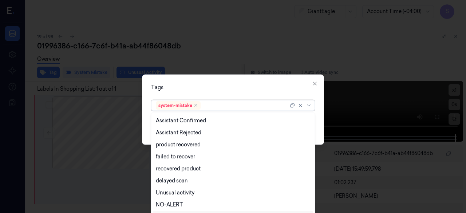
scroll to position [71, 0]
click at [170, 204] on div "Bag" at bounding box center [233, 205] width 155 height 8
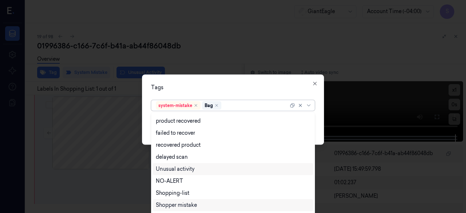
scroll to position [59, 0]
click at [321, 116] on div "Tags option Bag, selected. 14 results available. Use Up and Down to choose opti…" at bounding box center [233, 109] width 182 height 70
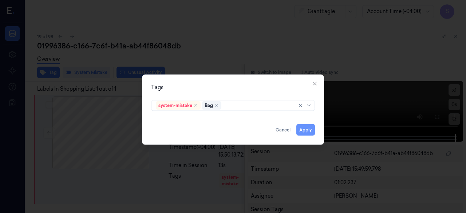
click at [304, 130] on button "Apply" at bounding box center [305, 130] width 19 height 12
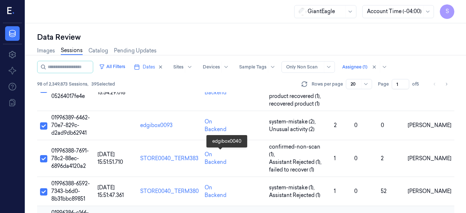
scroll to position [526, 0]
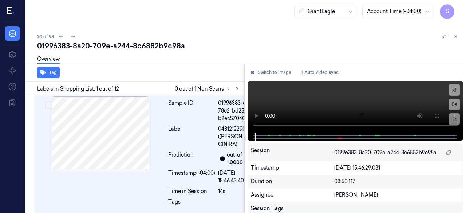
scroll to position [16, 0]
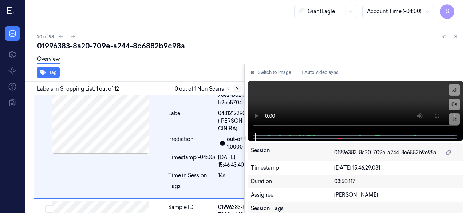
click at [235, 88] on icon at bounding box center [236, 88] width 5 height 5
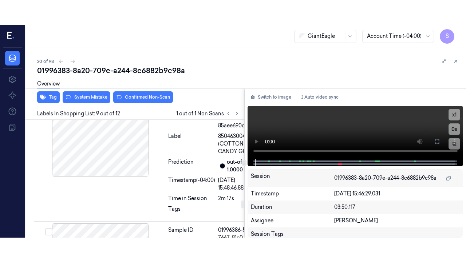
scroll to position [1176, 0]
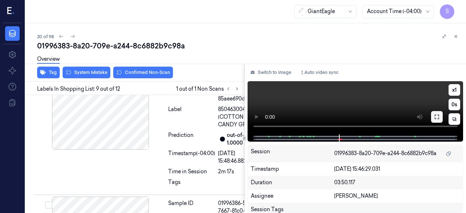
click at [438, 118] on icon at bounding box center [437, 117] width 6 height 6
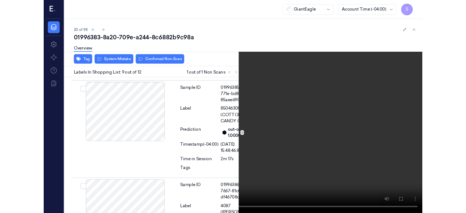
scroll to position [1152, 0]
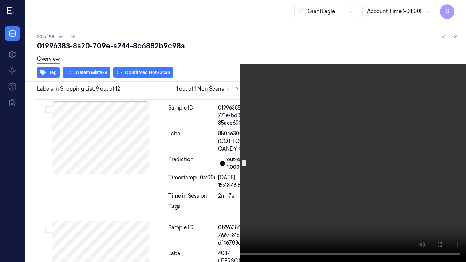
click at [0, 0] on icon at bounding box center [0, 0] width 0 height 0
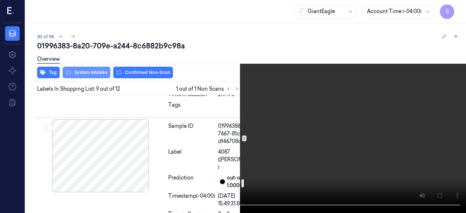
scroll to position [1225, 0]
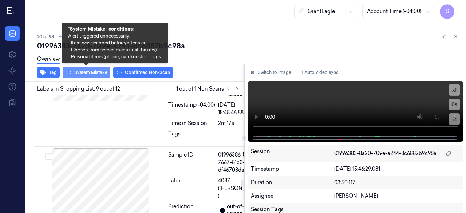
click at [95, 72] on button "System Mistake" at bounding box center [87, 73] width 48 height 12
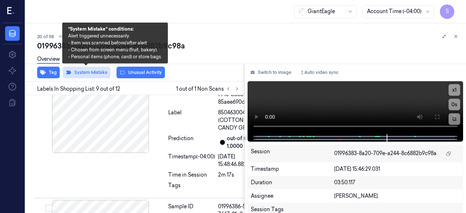
scroll to position [1178, 0]
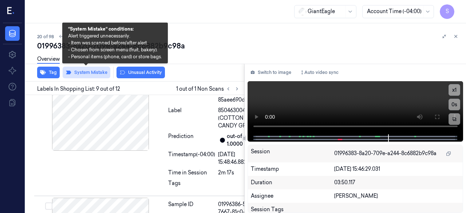
click at [95, 72] on button "System Mistake" at bounding box center [87, 73] width 48 height 12
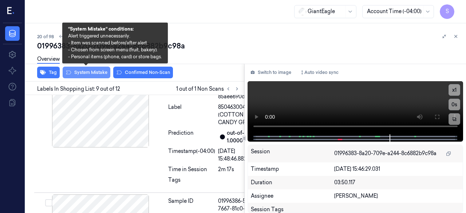
scroll to position [1176, 0]
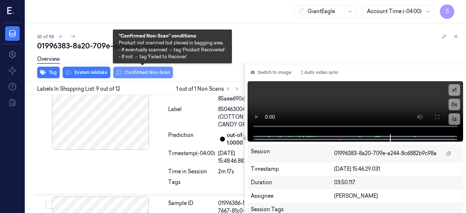
click at [134, 73] on button "Confirmed Non-Scan" at bounding box center [143, 73] width 60 height 12
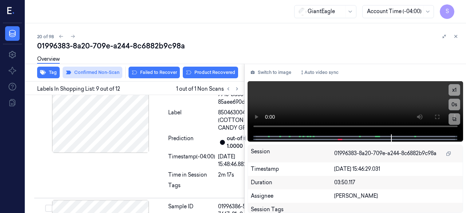
scroll to position [1178, 0]
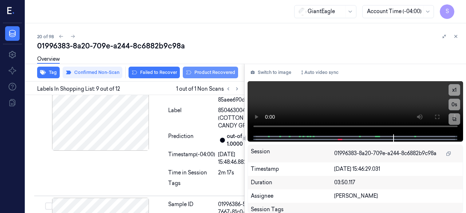
click at [201, 72] on button "Product Recovered" at bounding box center [210, 73] width 55 height 12
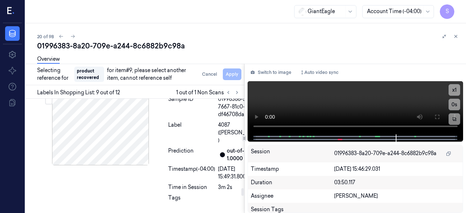
scroll to position [1397, 0]
click at [124, 45] on div at bounding box center [101, 9] width 130 height 73
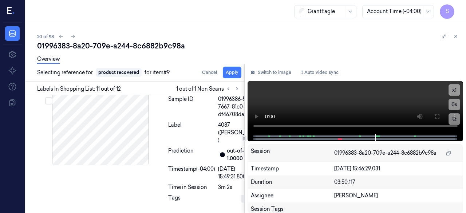
scroll to position [1452, 0]
click at [232, 75] on button "Apply" at bounding box center [232, 73] width 19 height 12
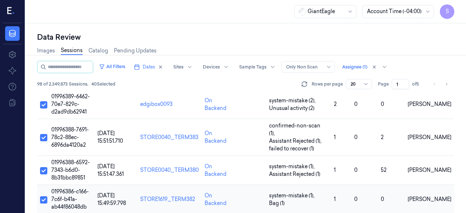
scroll to position [534, 0]
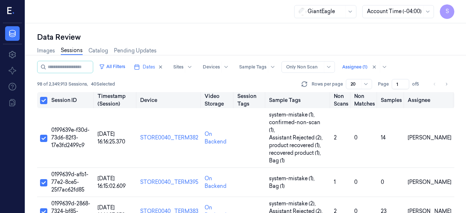
click at [43, 101] on button "Select all" at bounding box center [43, 100] width 7 height 7
